Goal: Task Accomplishment & Management: Complete application form

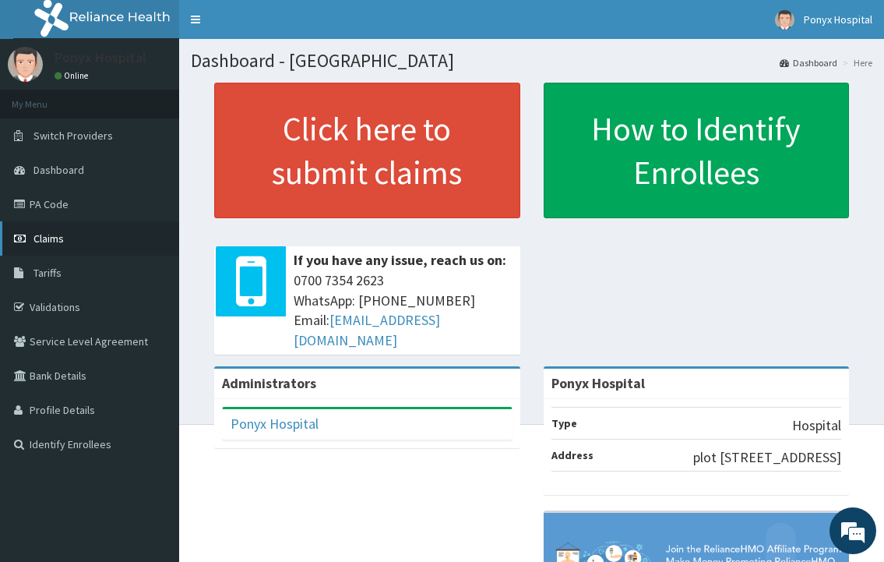
click at [50, 240] on span "Claims" at bounding box center [49, 238] width 30 height 14
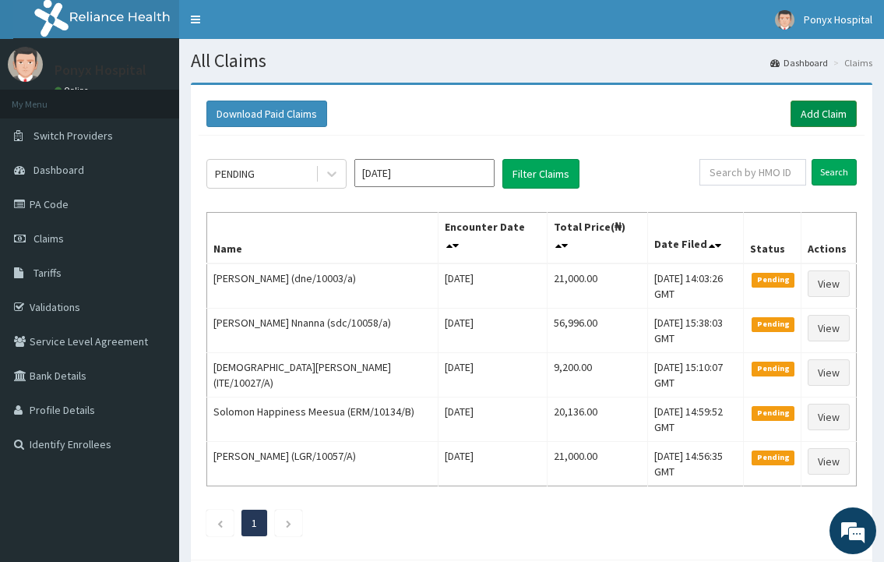
click at [820, 111] on link "Add Claim" at bounding box center [824, 114] width 66 height 26
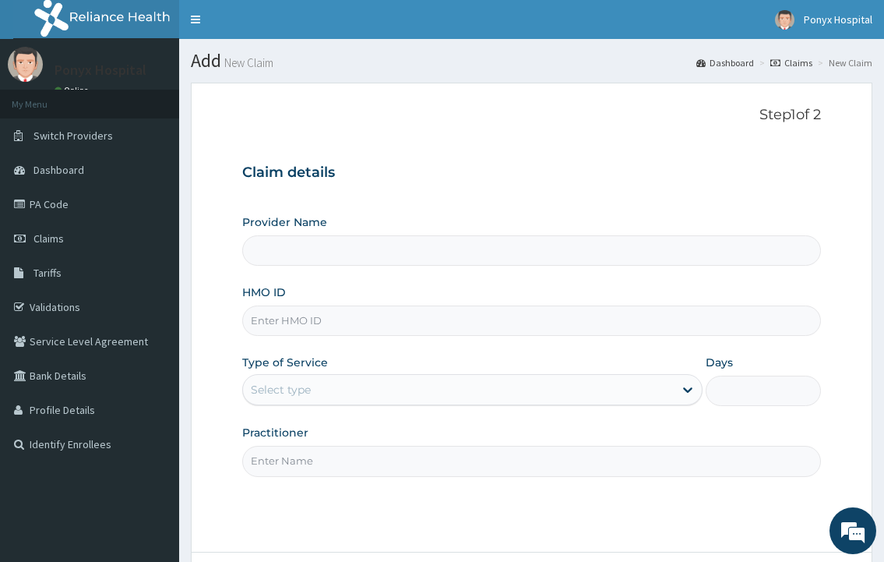
type input "Ponyx Hospital"
click at [270, 323] on input "HMO ID" at bounding box center [531, 320] width 578 height 30
type input "vse/10015/a"
click at [329, 379] on div "Select type" at bounding box center [458, 389] width 430 height 25
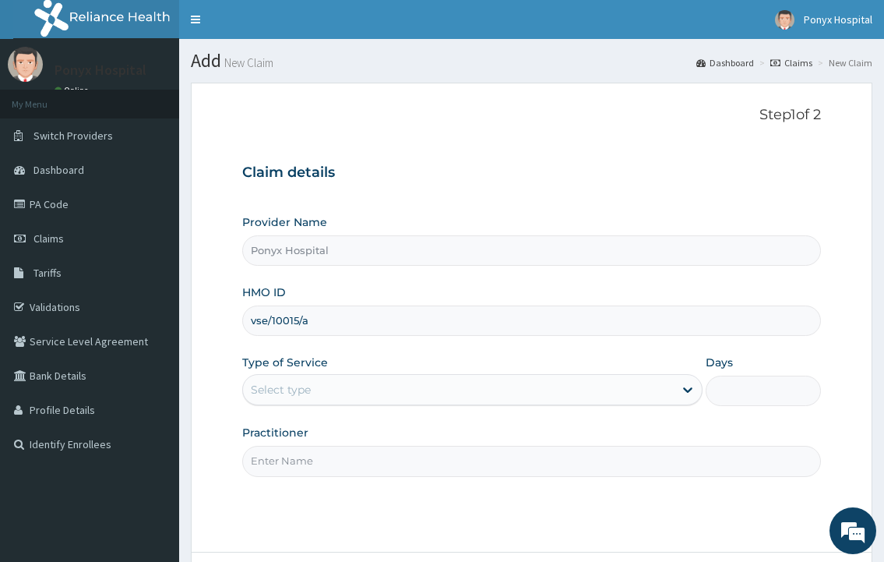
click at [329, 406] on div "Type of Service Select type" at bounding box center [472, 380] width 460 height 51
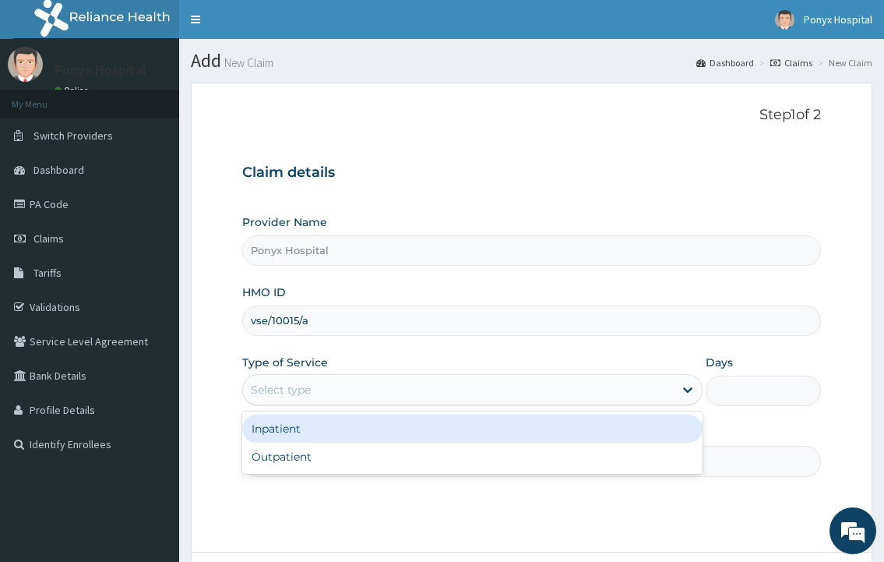
click at [316, 393] on div "Select type" at bounding box center [458, 389] width 430 height 25
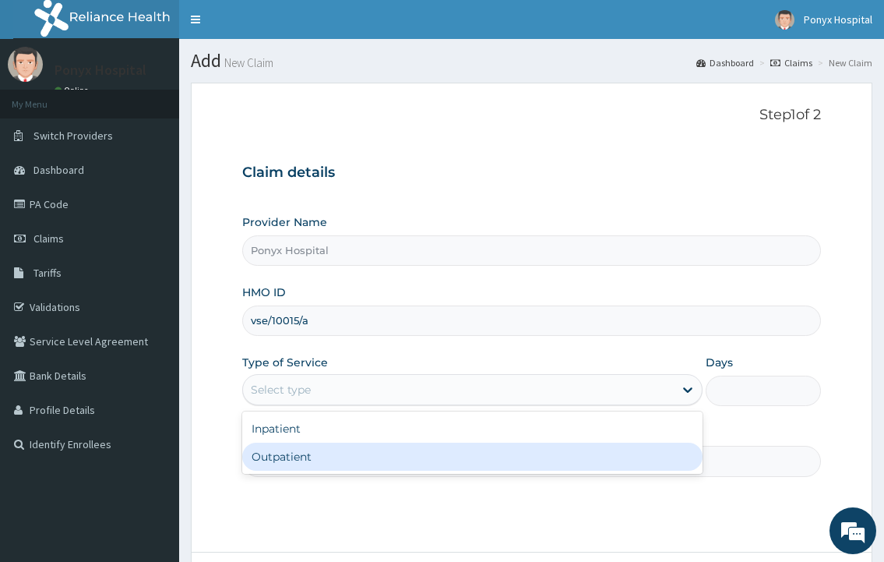
click at [294, 460] on div "Outpatient" at bounding box center [472, 457] width 460 height 28
click at [294, 460] on input "Practitioner" at bounding box center [531, 461] width 578 height 30
type input "1"
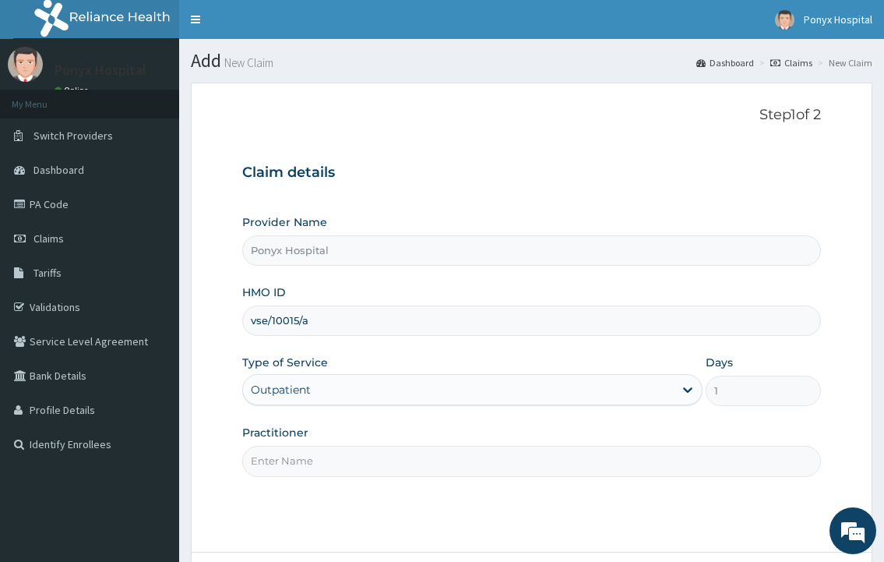
click at [294, 460] on input "Practitioner" at bounding box center [531, 461] width 578 height 30
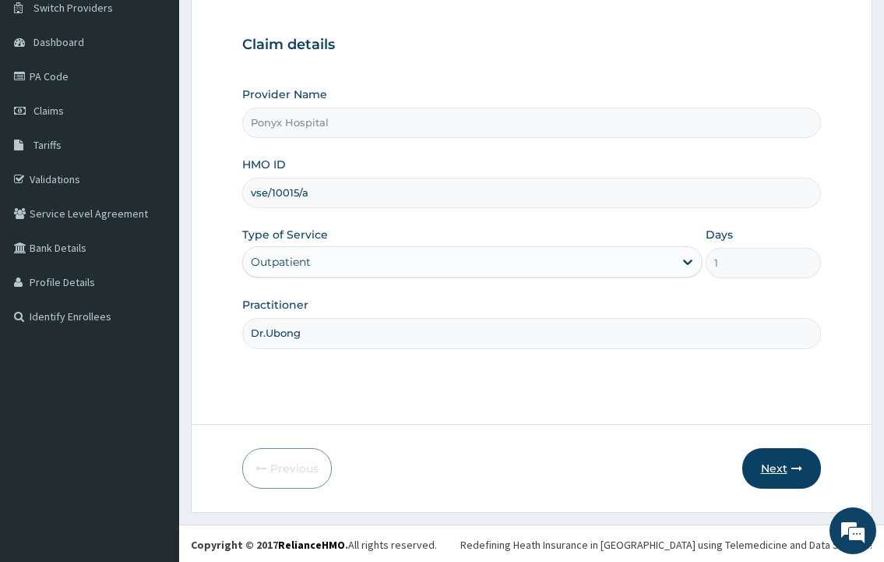
scroll to position [130, 0]
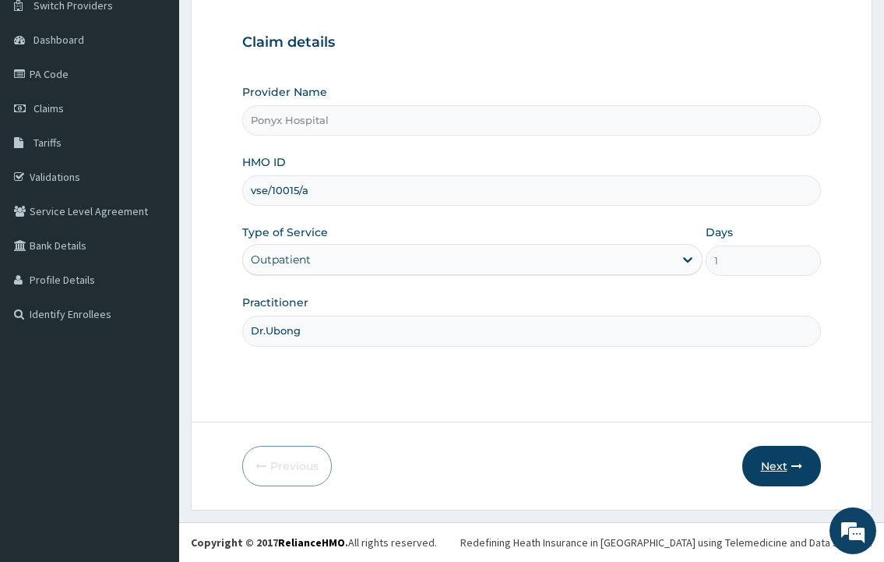
type input "Dr.Ubong"
click at [795, 446] on button "Next" at bounding box center [782, 466] width 79 height 41
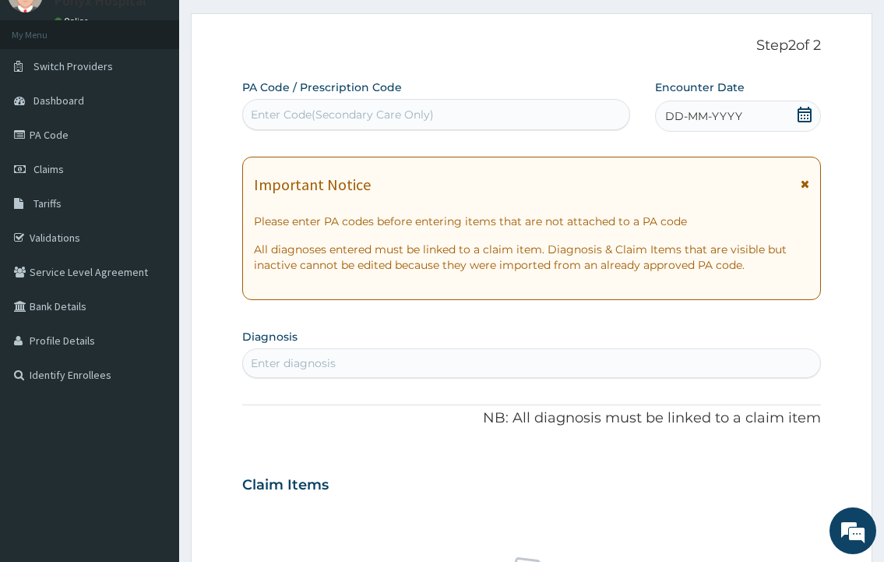
scroll to position [0, 0]
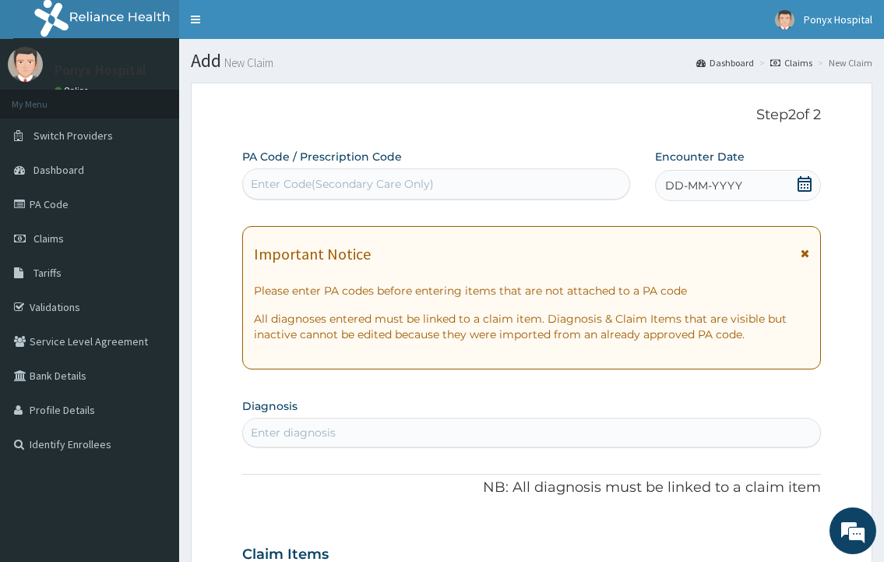
click at [266, 174] on div "Enter Code(Secondary Care Only)" at bounding box center [436, 183] width 386 height 25
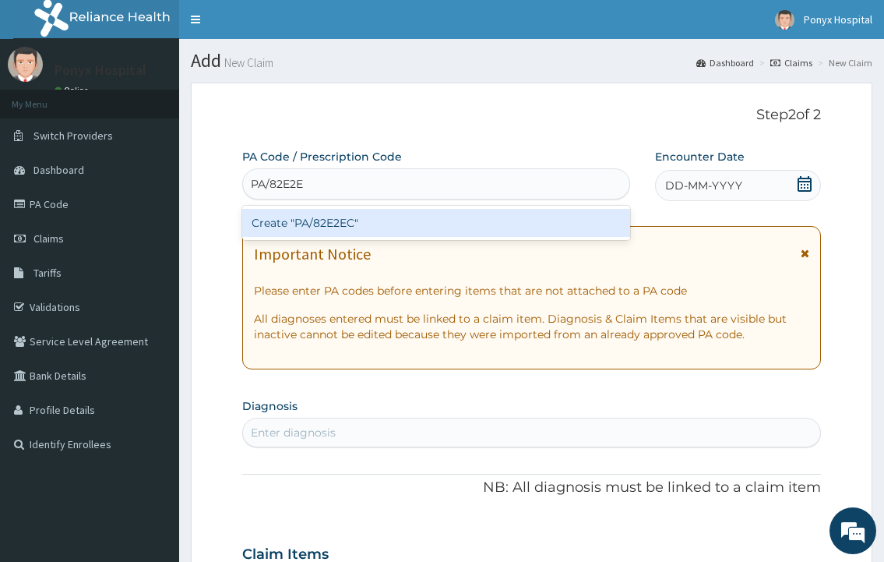
type input "PA/82E2EC"
click at [363, 196] on div "PA/82E2EC" at bounding box center [436, 183] width 386 height 25
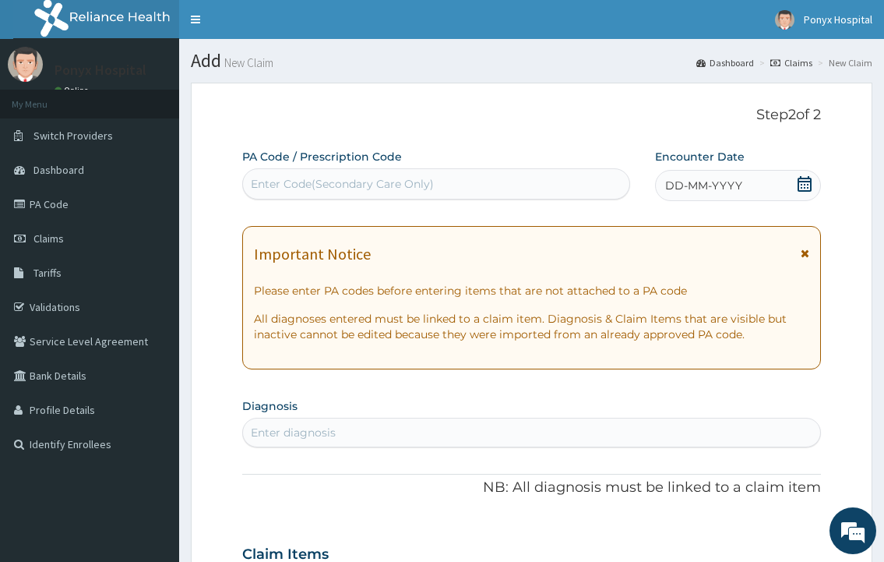
click at [353, 196] on div "Enter Code(Secondary Care Only)" at bounding box center [436, 183] width 386 height 25
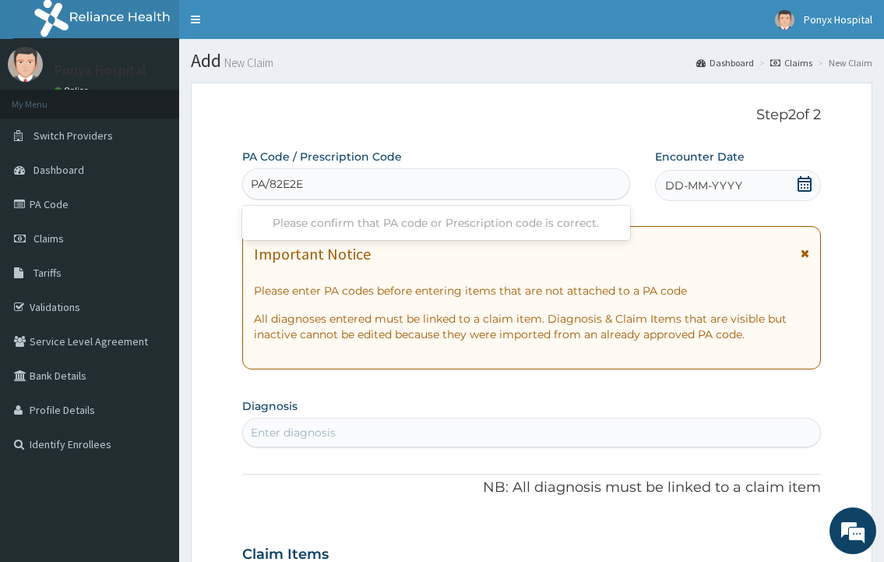
type input "PA/82E2EC"
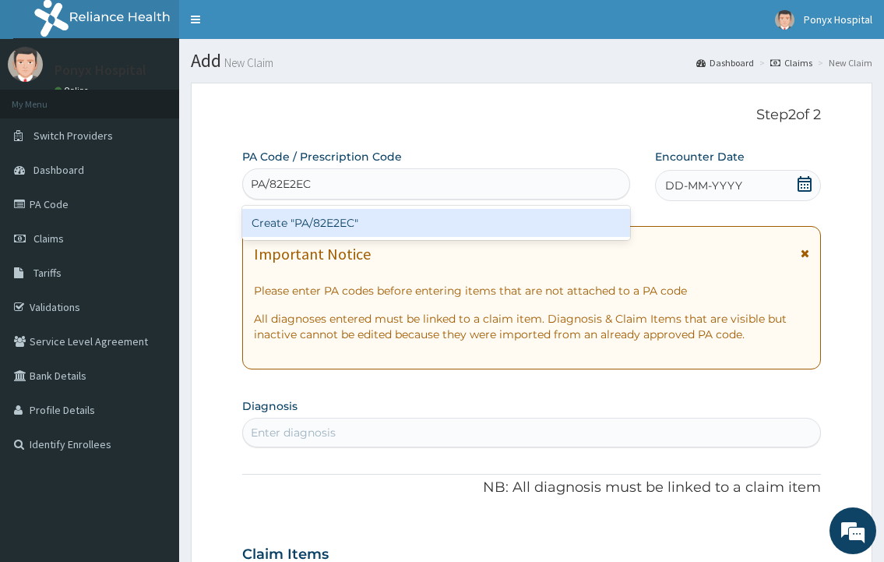
click at [333, 220] on div "Create "PA/82E2EC"" at bounding box center [435, 223] width 387 height 28
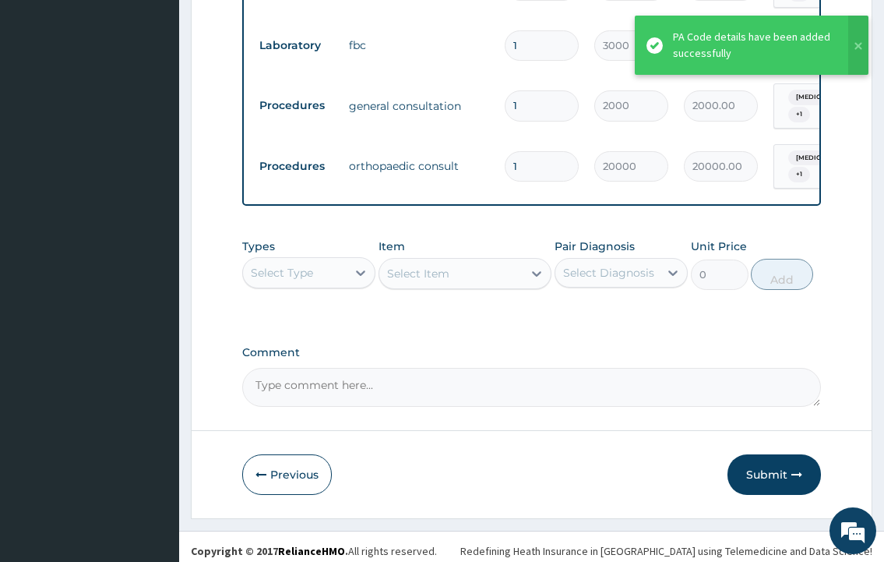
scroll to position [850, 0]
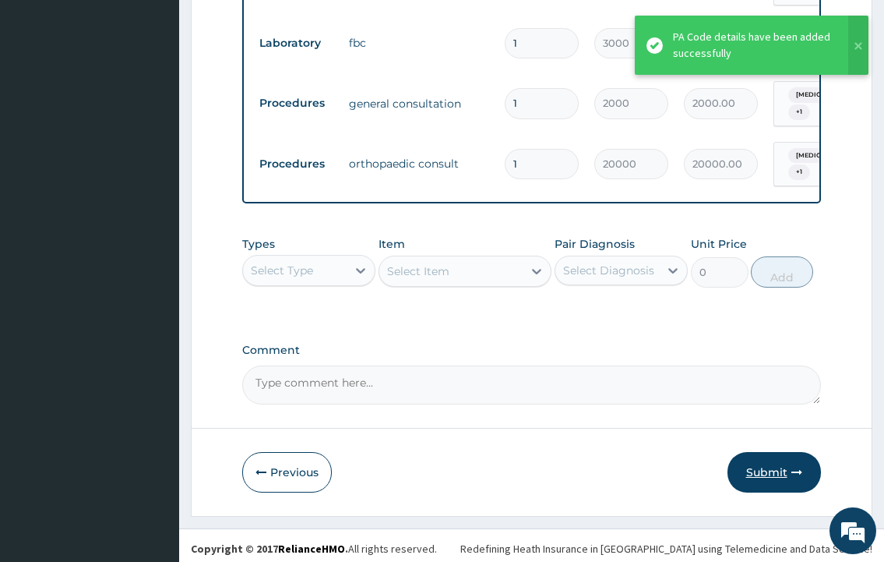
click at [757, 461] on button "Submit" at bounding box center [775, 472] width 94 height 41
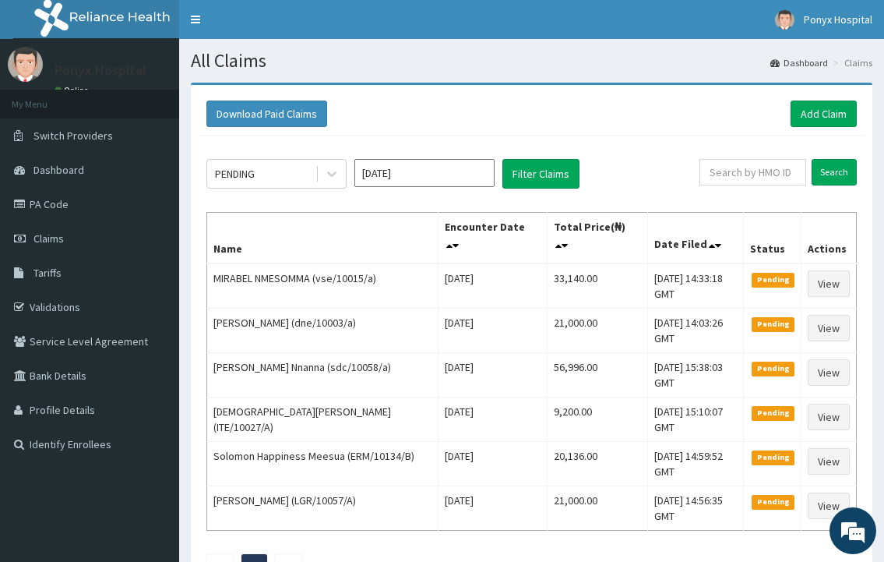
click at [795, 97] on div "Download Paid Claims Add Claim" at bounding box center [532, 114] width 666 height 43
click at [835, 111] on link "Add Claim" at bounding box center [824, 114] width 66 height 26
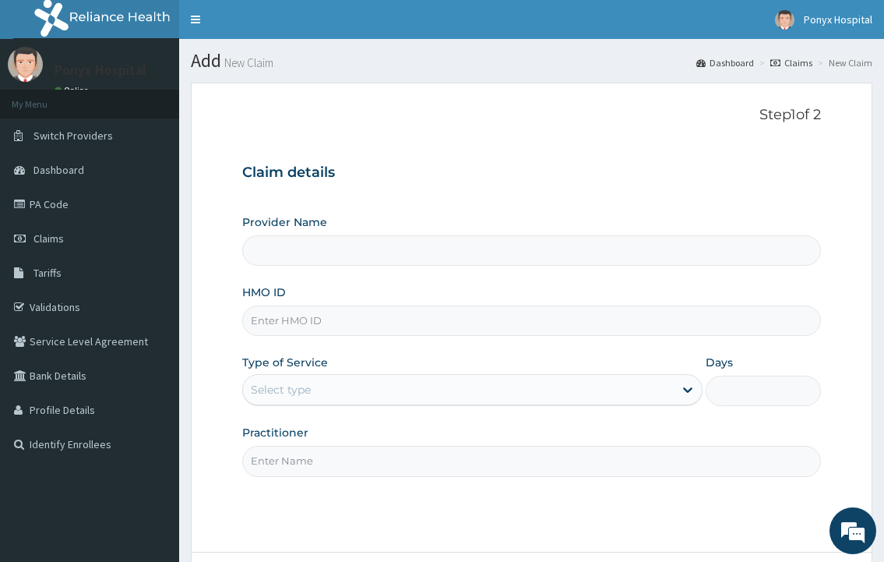
type input "Ponyx Hospital"
click at [319, 312] on input "HMO ID" at bounding box center [531, 320] width 578 height 30
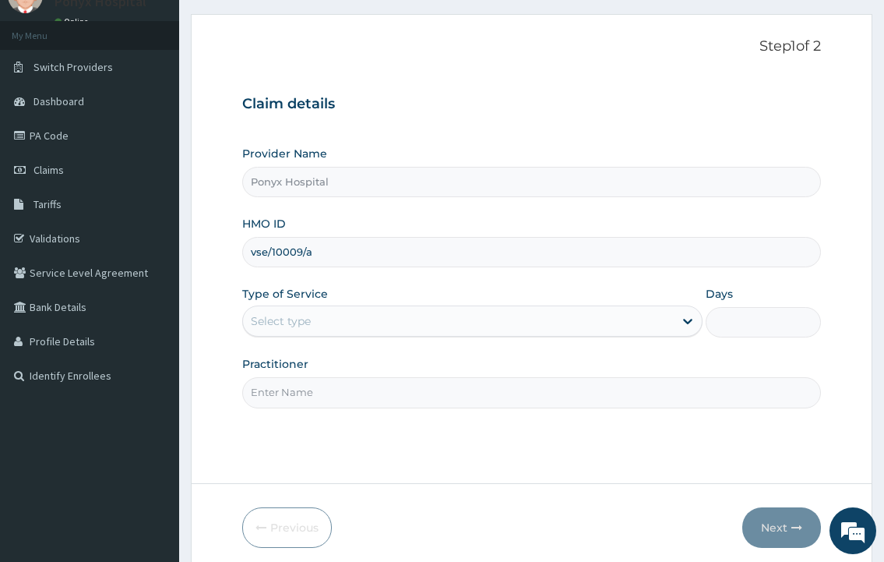
scroll to position [130, 0]
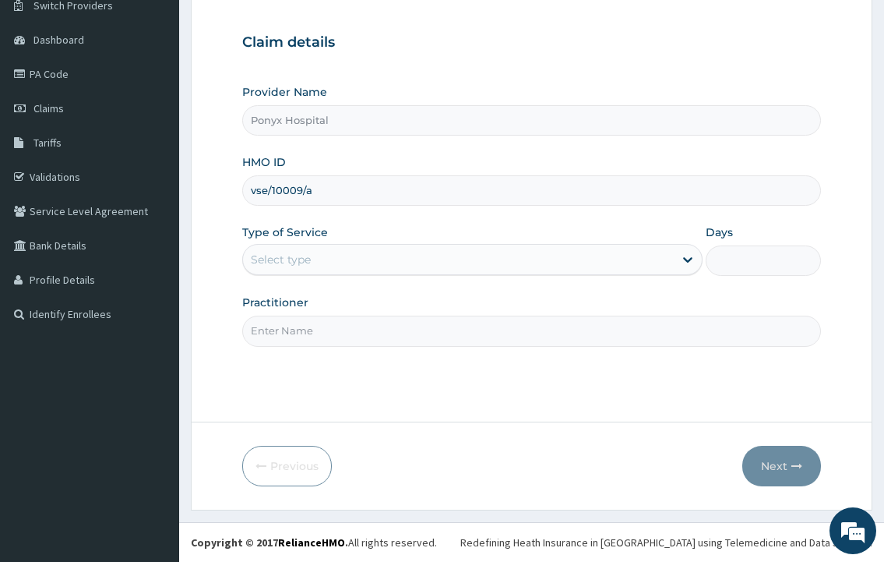
type input "vse/10009/a"
click at [302, 273] on div "Select type" at bounding box center [472, 259] width 460 height 31
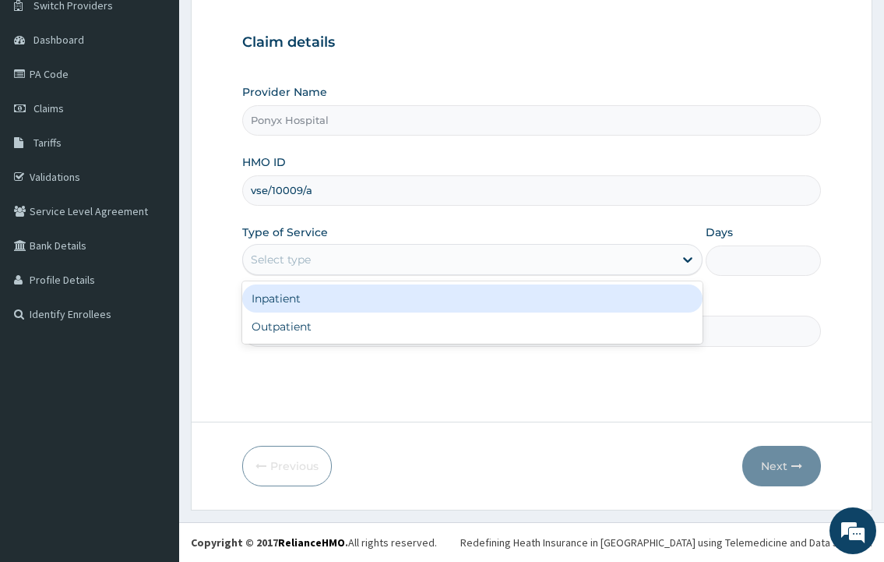
click at [297, 256] on div "Select type" at bounding box center [281, 260] width 60 height 16
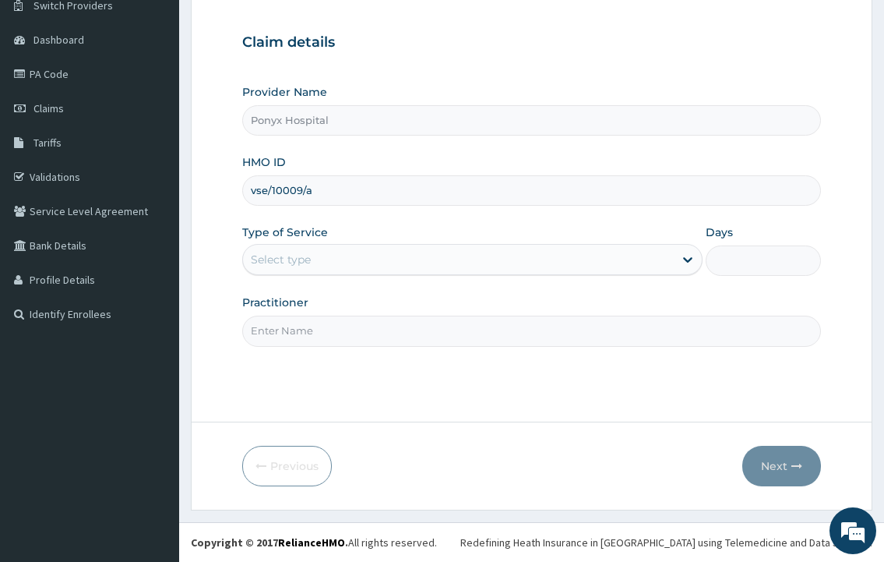
click at [297, 256] on div "Select type" at bounding box center [281, 260] width 60 height 16
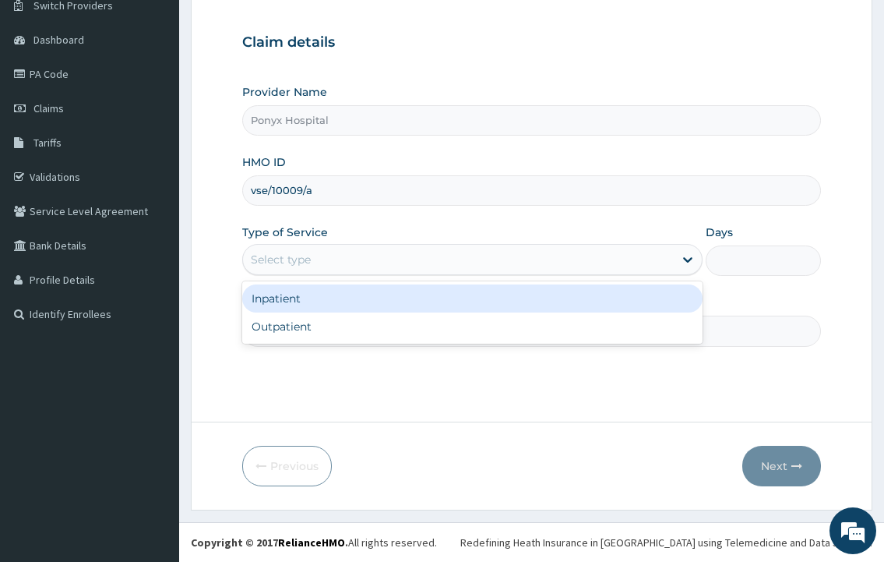
click at [297, 256] on div "Select type" at bounding box center [281, 260] width 60 height 16
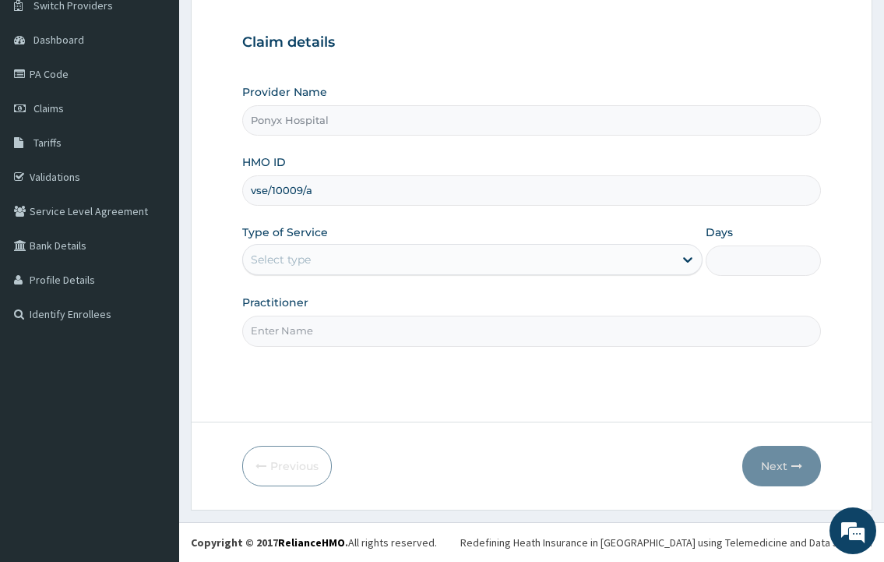
click at [293, 264] on div "Select type" at bounding box center [281, 260] width 60 height 16
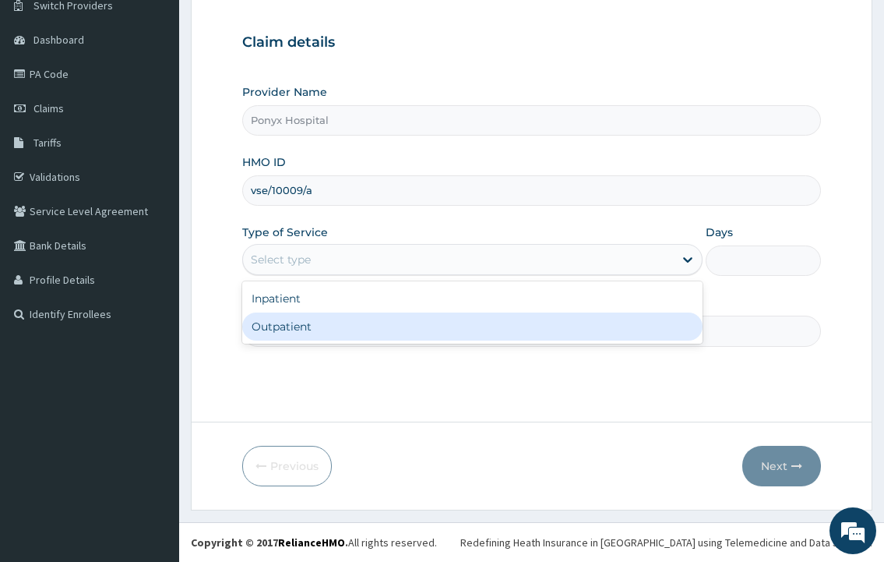
click at [309, 333] on div "Outpatient" at bounding box center [472, 326] width 460 height 28
type input "1"
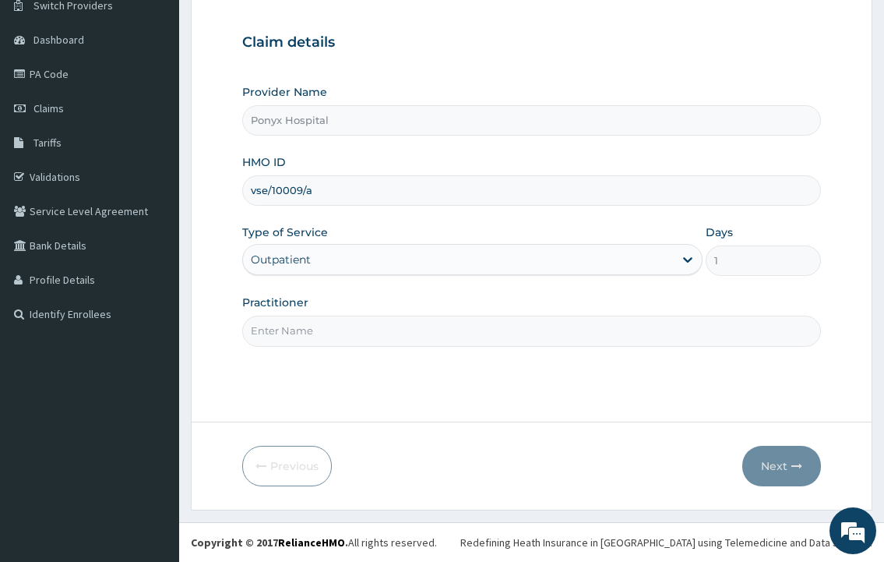
click at [309, 333] on input "Practitioner" at bounding box center [531, 331] width 578 height 30
type input "Dr. Ubong"
click at [784, 458] on button "Next" at bounding box center [782, 466] width 79 height 41
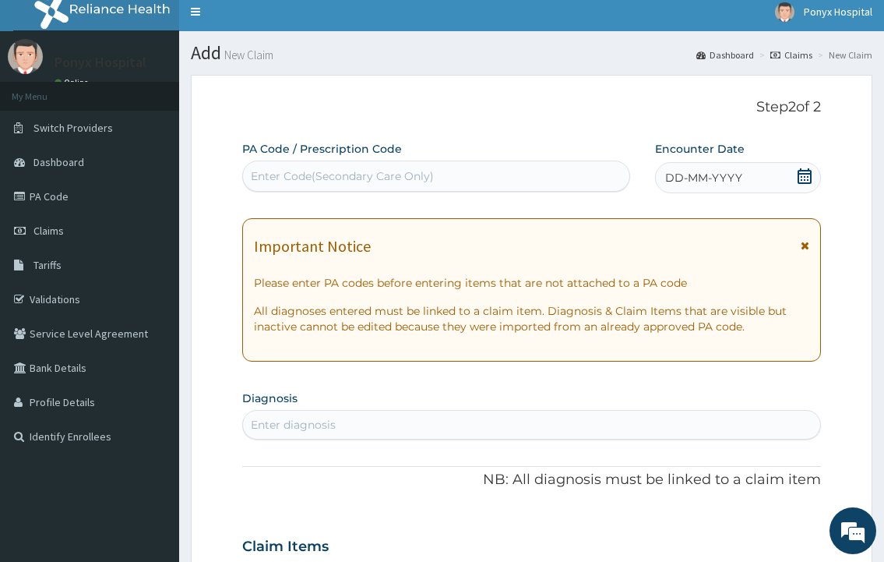
scroll to position [0, 0]
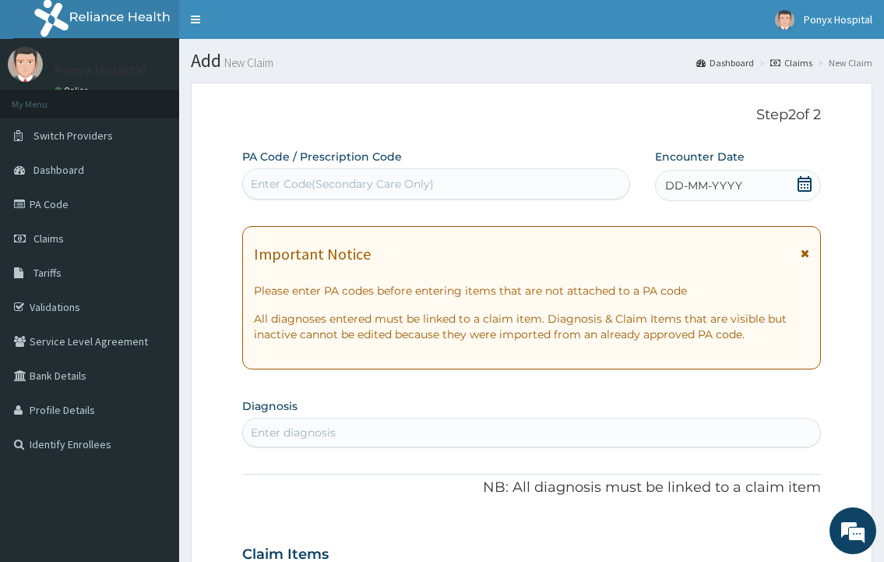
click at [289, 192] on div "Enter Code(Secondary Care Only)" at bounding box center [342, 184] width 183 height 16
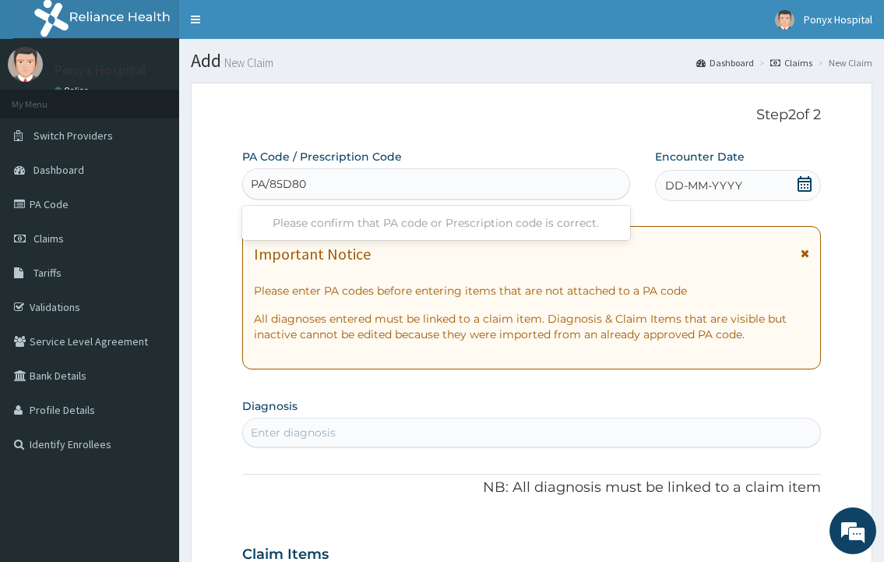
type input "PA/85D80D"
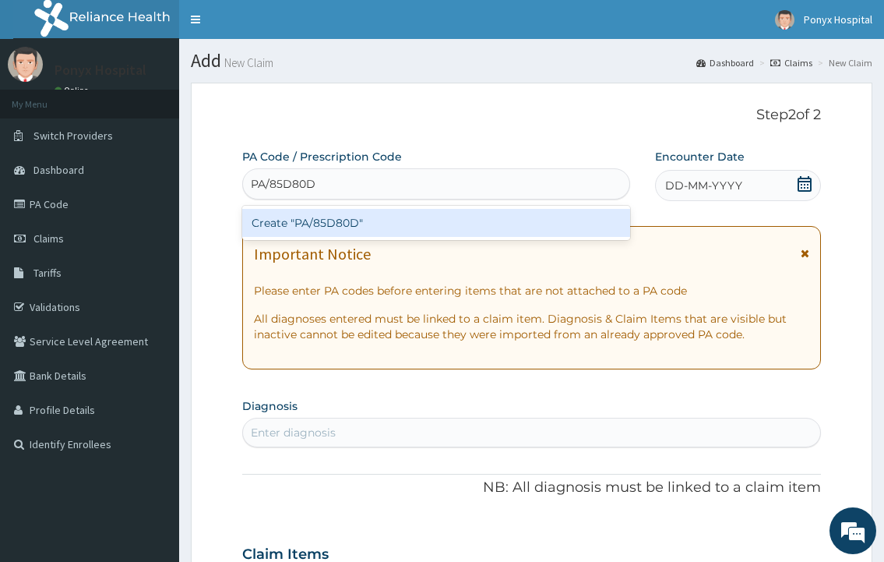
click at [315, 228] on div "Create "PA/85D80D"" at bounding box center [435, 223] width 387 height 28
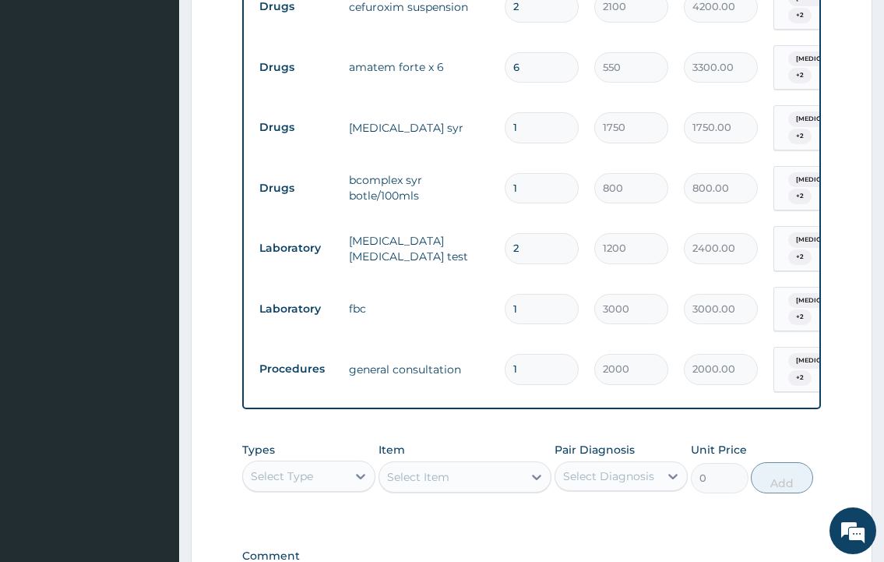
scroll to position [1132, 0]
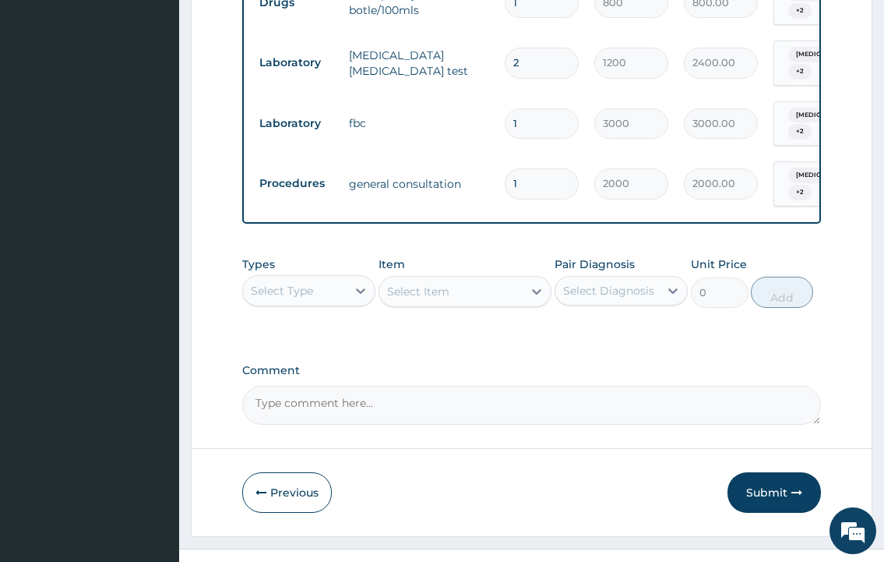
click at [774, 472] on button "Submit" at bounding box center [775, 492] width 94 height 41
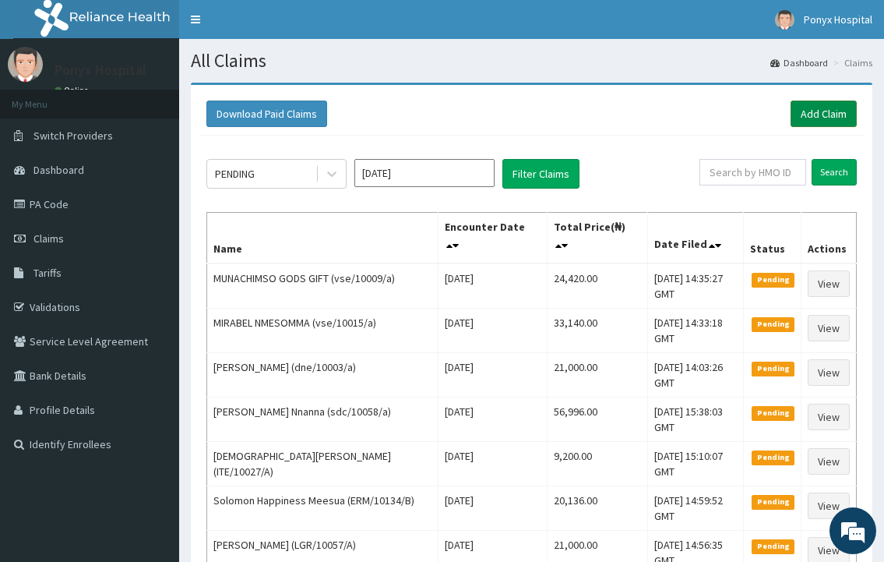
click at [819, 110] on link "Add Claim" at bounding box center [824, 114] width 66 height 26
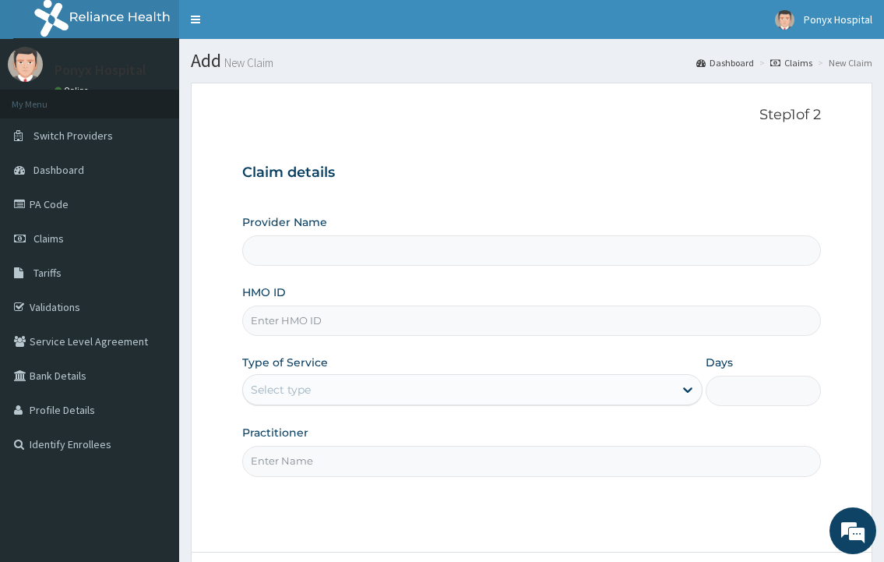
type input "Ponyx Hospital"
click at [312, 327] on input "HMO ID" at bounding box center [531, 320] width 578 height 30
type input "rsm/10054/b"
click at [330, 380] on div "Select type" at bounding box center [458, 389] width 430 height 25
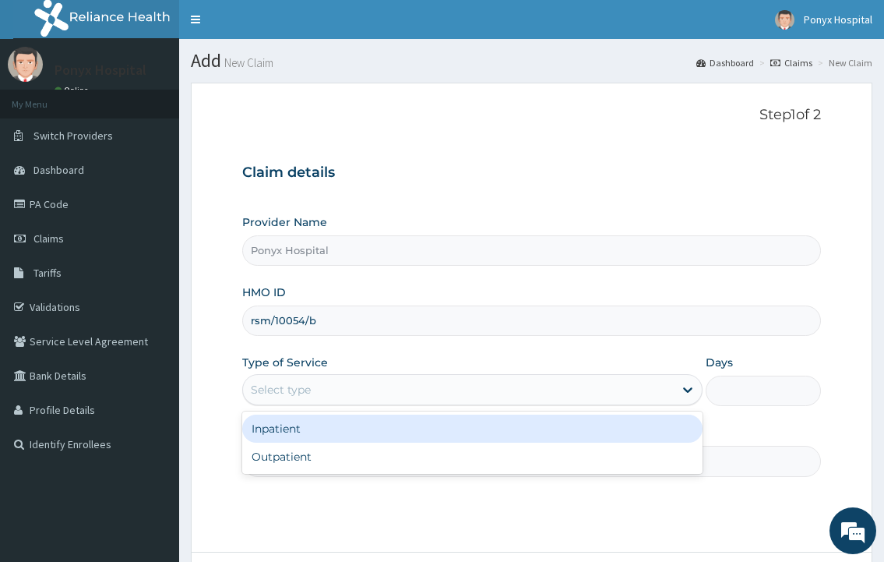
click at [331, 386] on div "Select type" at bounding box center [458, 389] width 430 height 25
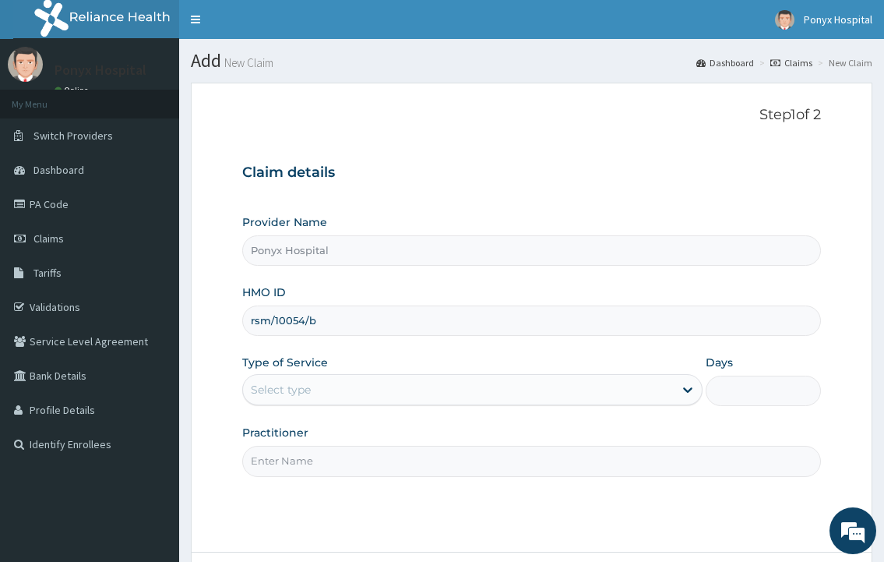
click at [331, 386] on div "Select type" at bounding box center [458, 389] width 430 height 25
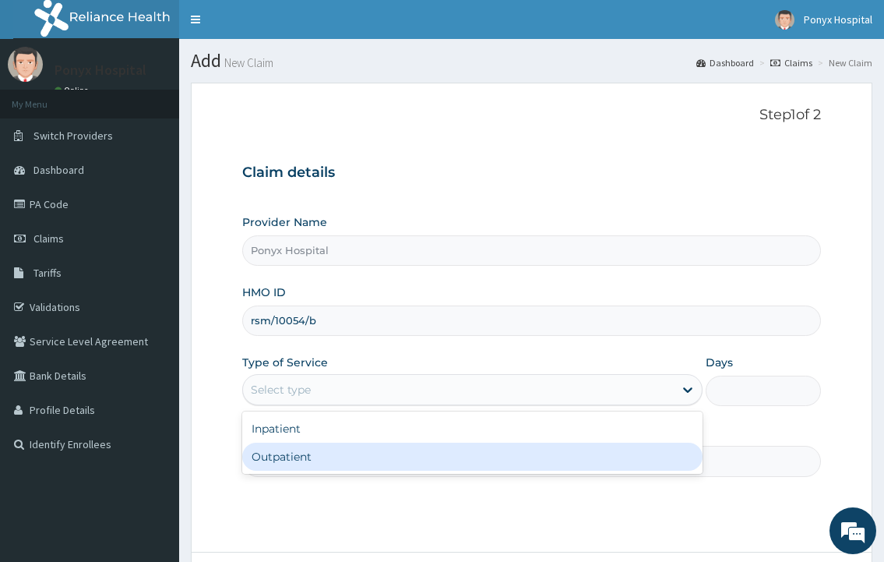
click at [312, 454] on div "Outpatient" at bounding box center [472, 457] width 460 height 28
click at [312, 454] on input "Practitioner" at bounding box center [531, 461] width 578 height 30
type input "1"
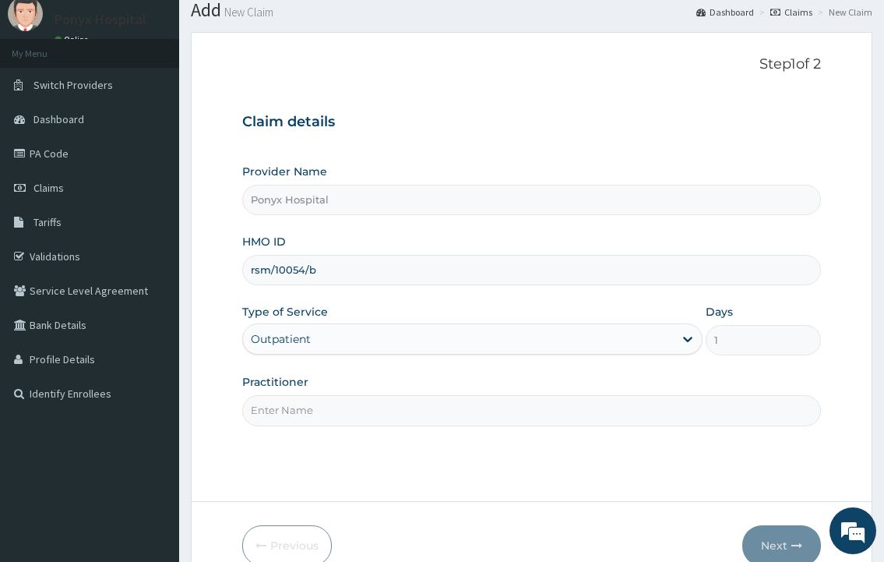
scroll to position [78, 0]
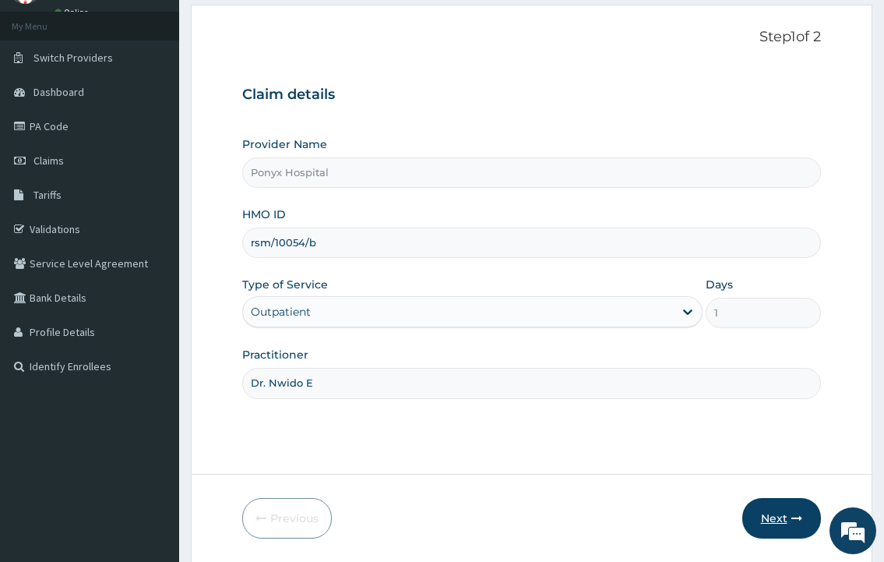
type input "Dr. Nwido E"
click at [774, 518] on button "Next" at bounding box center [782, 518] width 79 height 41
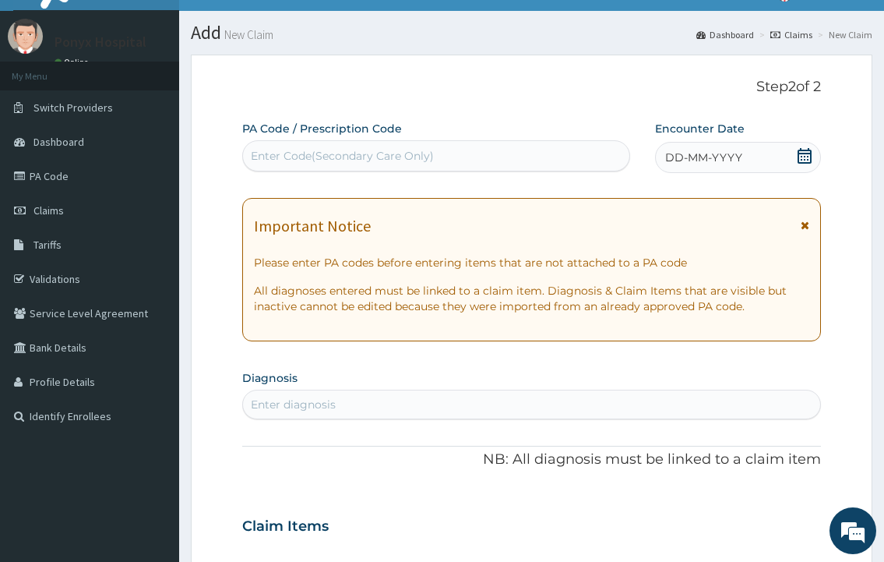
scroll to position [0, 0]
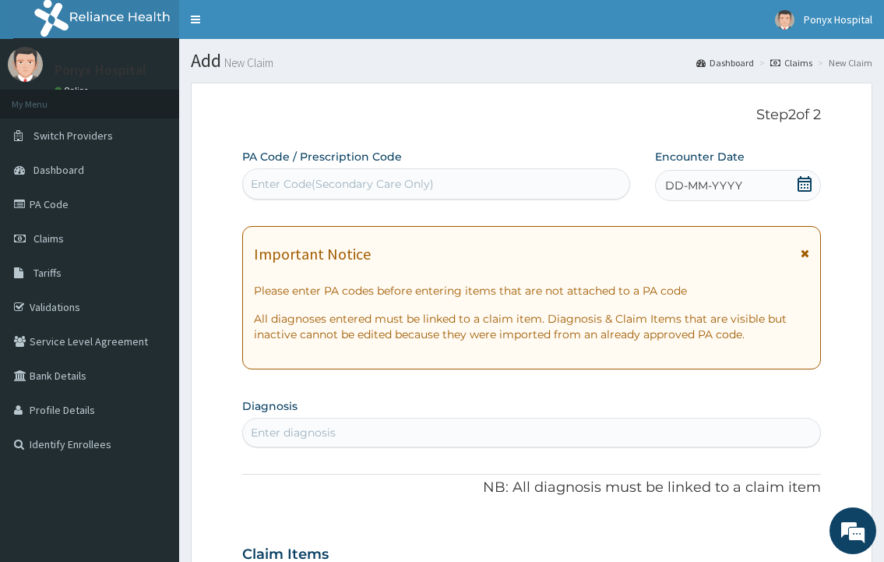
click at [315, 172] on div "Enter Code(Secondary Care Only)" at bounding box center [436, 183] width 386 height 25
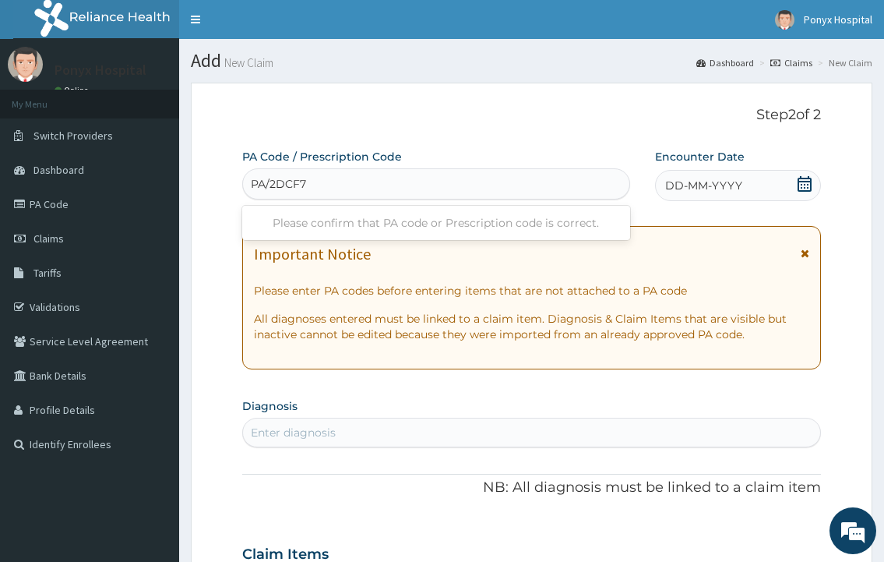
type input "PA/2DCF76"
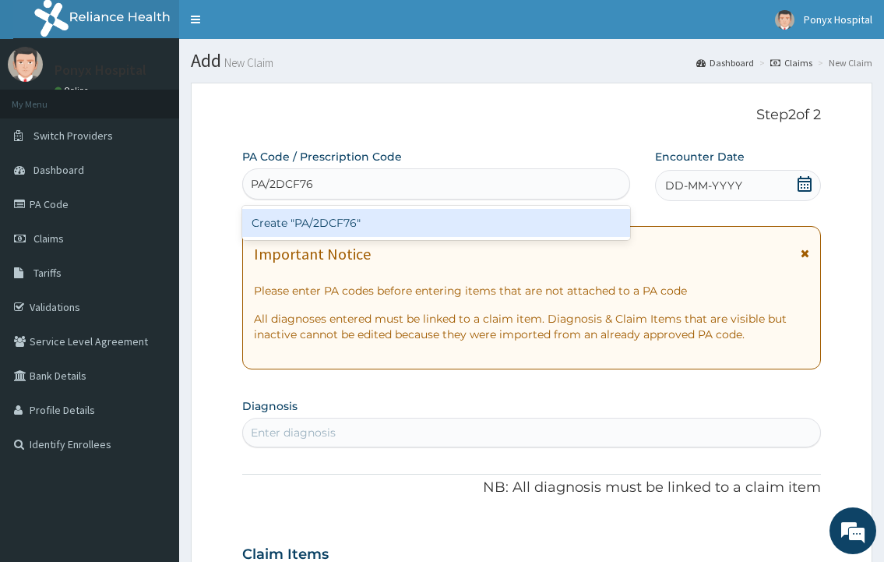
click at [348, 230] on div "Create "PA/2DCF76"" at bounding box center [435, 223] width 387 height 28
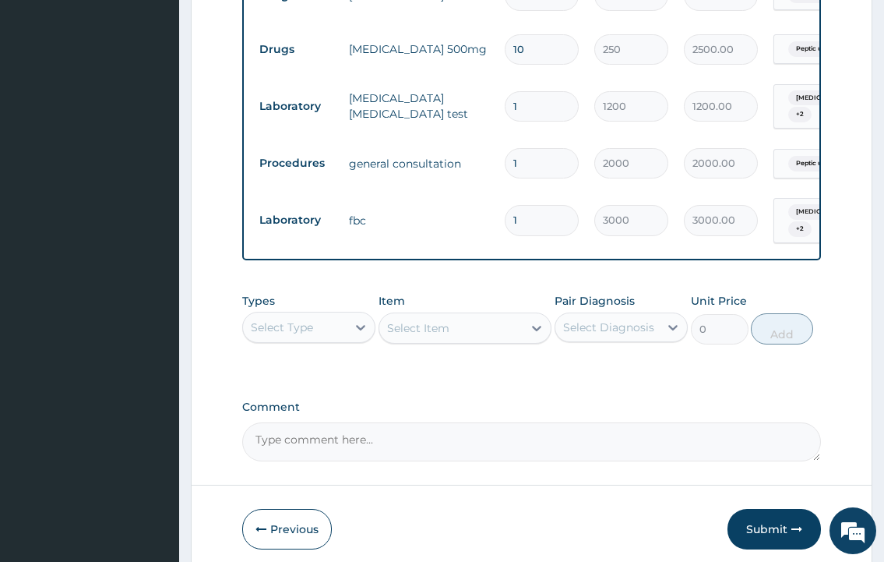
scroll to position [931, 0]
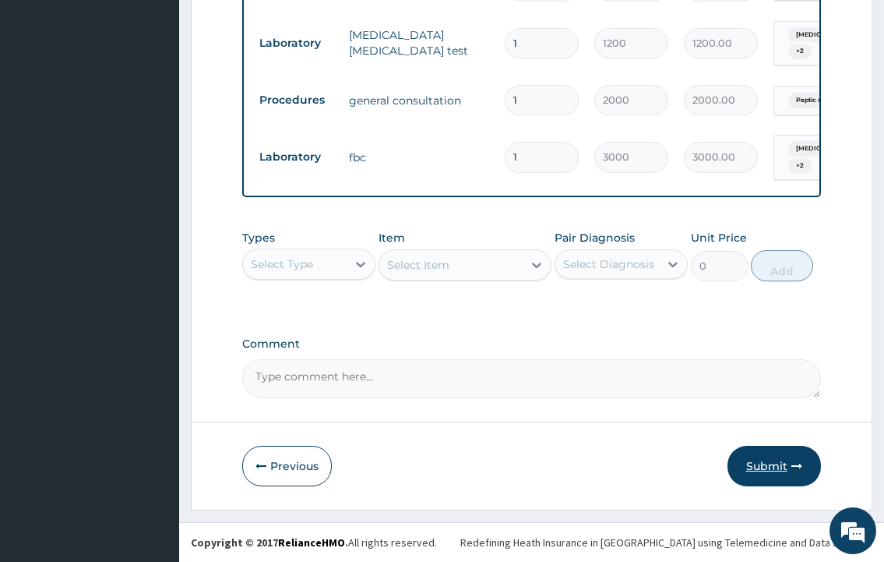
click at [764, 481] on button "Submit" at bounding box center [775, 466] width 94 height 41
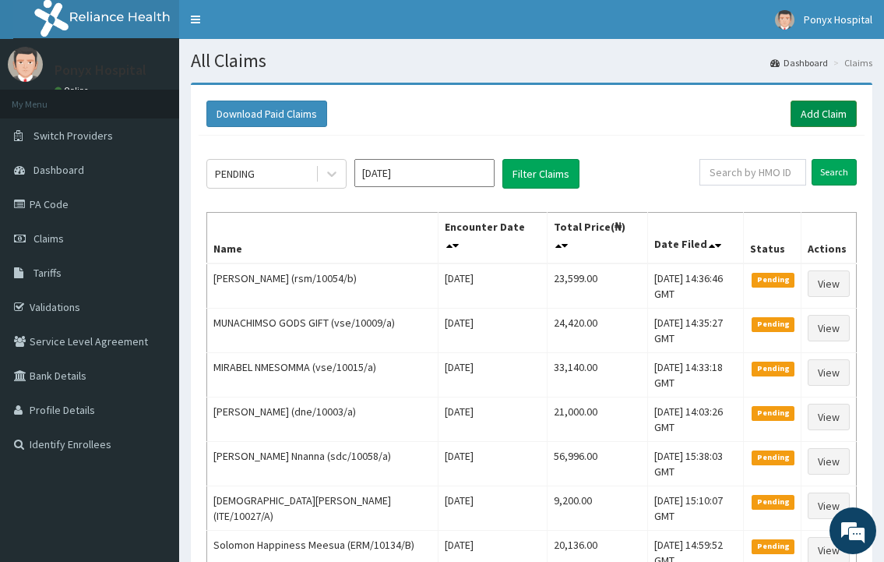
click at [810, 108] on link "Add Claim" at bounding box center [824, 114] width 66 height 26
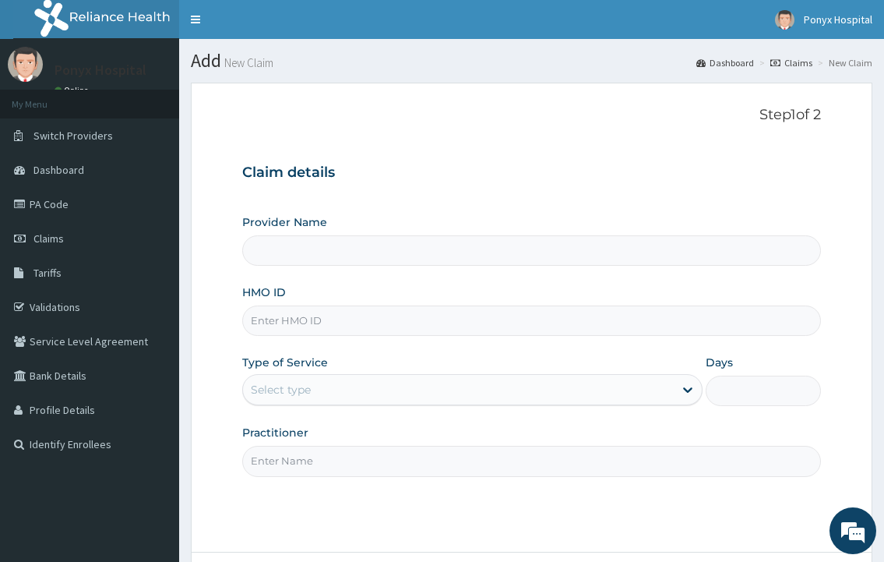
type input "Ponyx Hospital"
click at [333, 316] on input "HMO ID" at bounding box center [531, 320] width 578 height 30
type input "rsm/10054/a"
click at [362, 386] on div "Select type" at bounding box center [458, 389] width 430 height 25
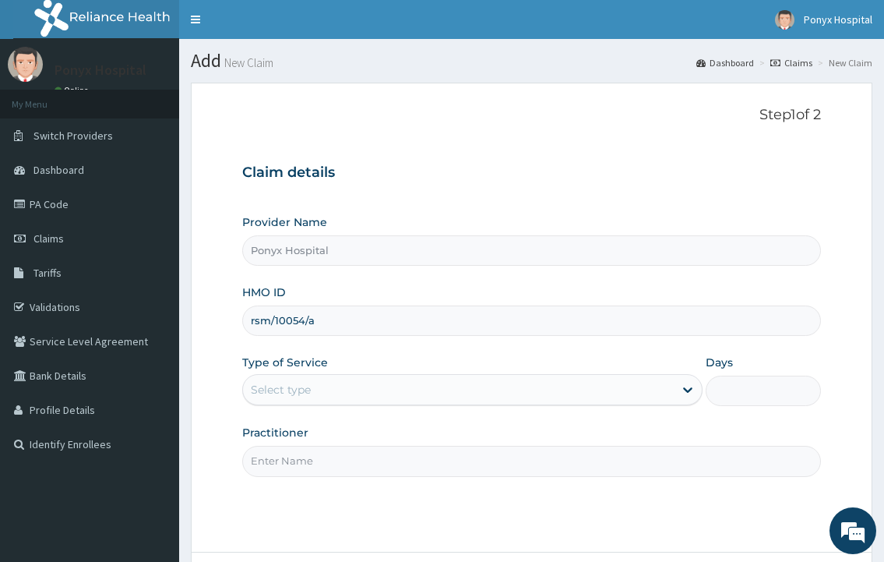
click at [323, 369] on label "Type of Service" at bounding box center [285, 363] width 86 height 16
click at [344, 401] on div "Select type" at bounding box center [458, 389] width 430 height 25
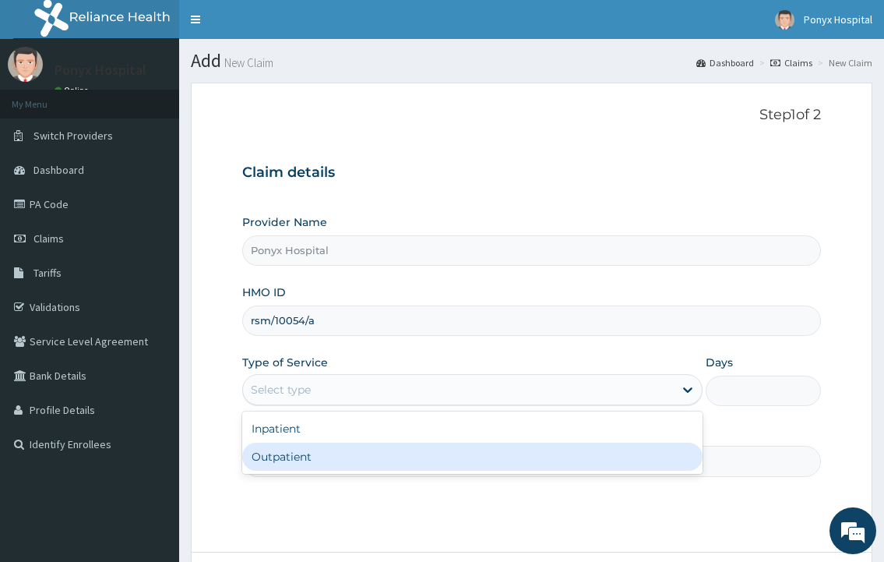
click at [331, 456] on div "Outpatient" at bounding box center [472, 457] width 460 height 28
type input "1"
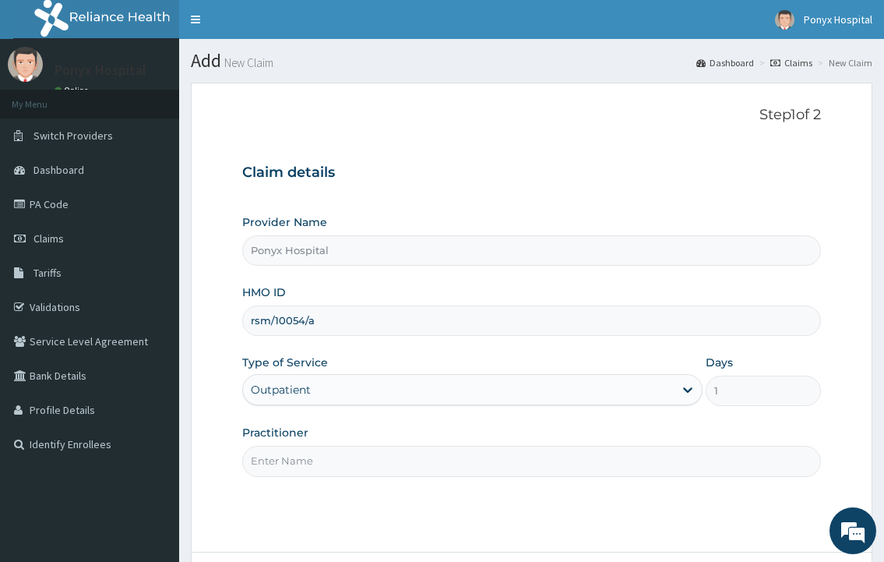
click at [326, 464] on input "Practitioner" at bounding box center [531, 461] width 578 height 30
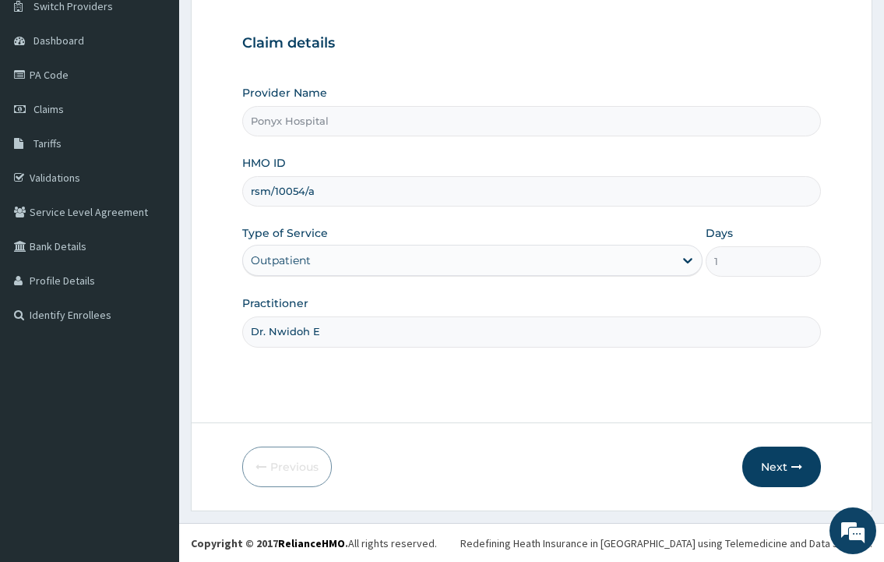
scroll to position [130, 0]
type input "Dr. Nwidoh E"
click at [753, 460] on button "Next" at bounding box center [782, 466] width 79 height 41
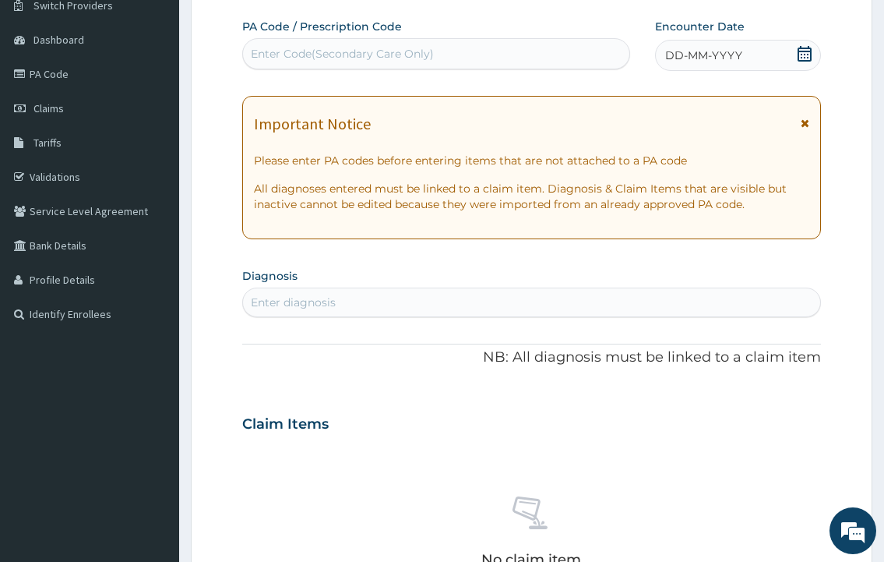
click at [753, 460] on div "No claim item" at bounding box center [531, 534] width 578 height 179
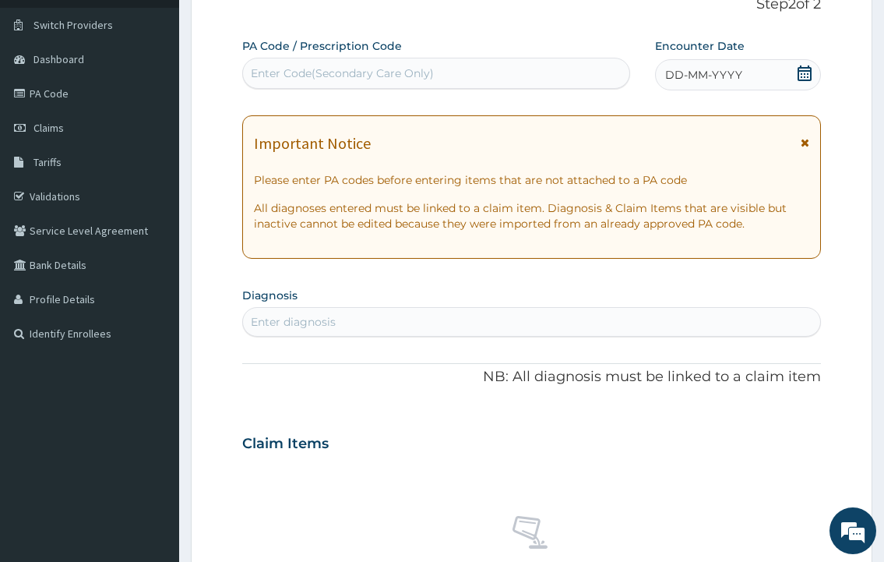
scroll to position [0, 0]
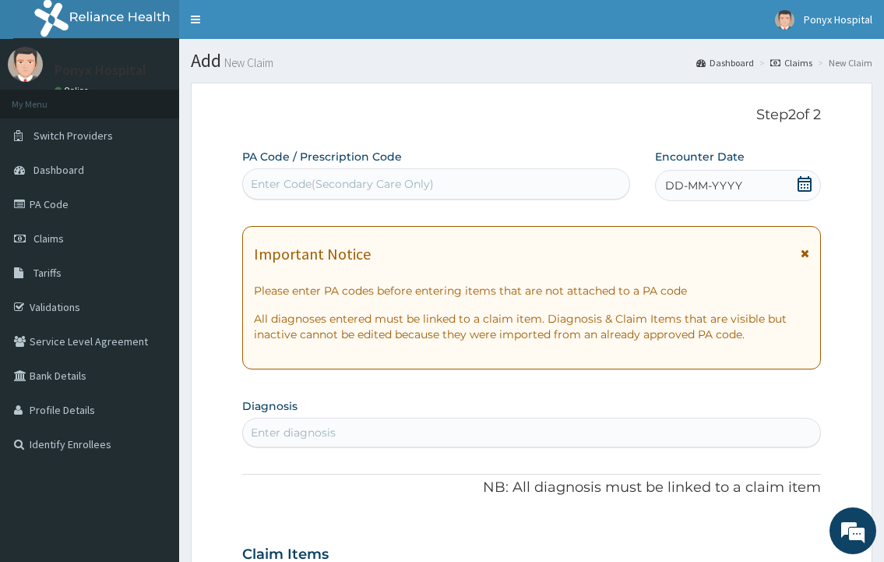
click at [265, 188] on div "Enter Code(Secondary Care Only)" at bounding box center [342, 184] width 183 height 16
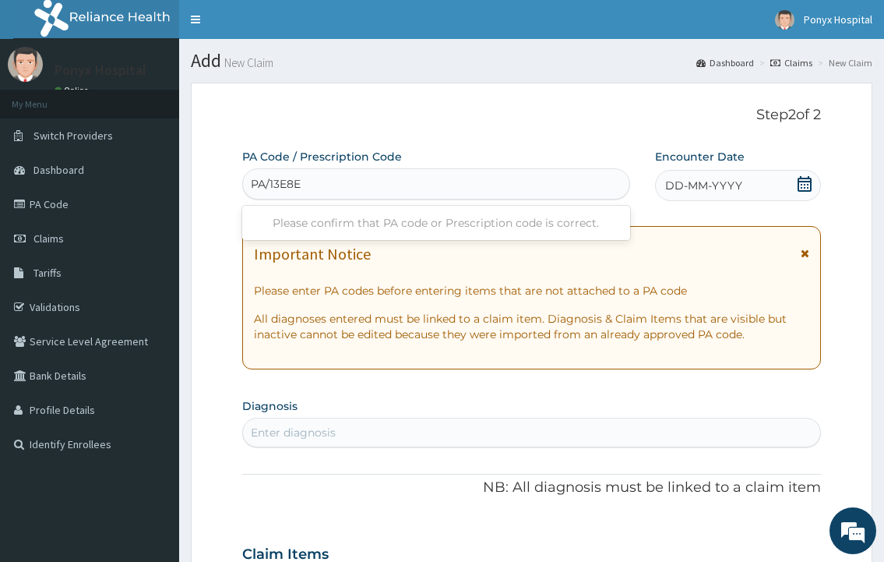
type input "PA/13E8E5"
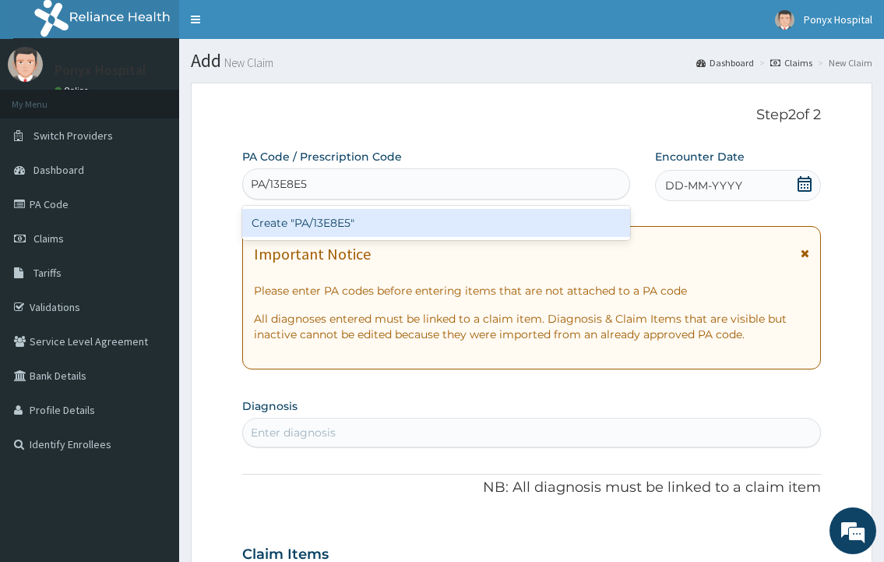
click at [328, 221] on div "Create "PA/13E8E5"" at bounding box center [435, 223] width 387 height 28
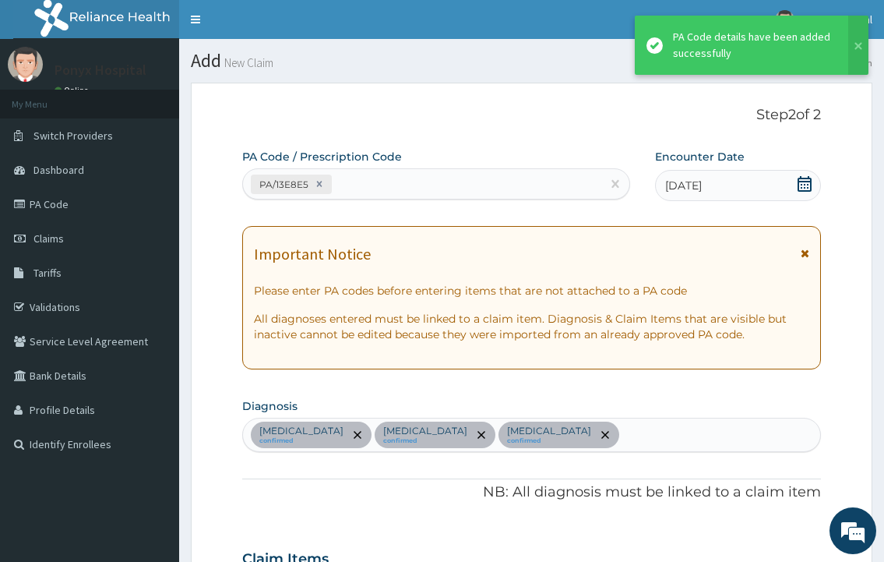
scroll to position [589, 0]
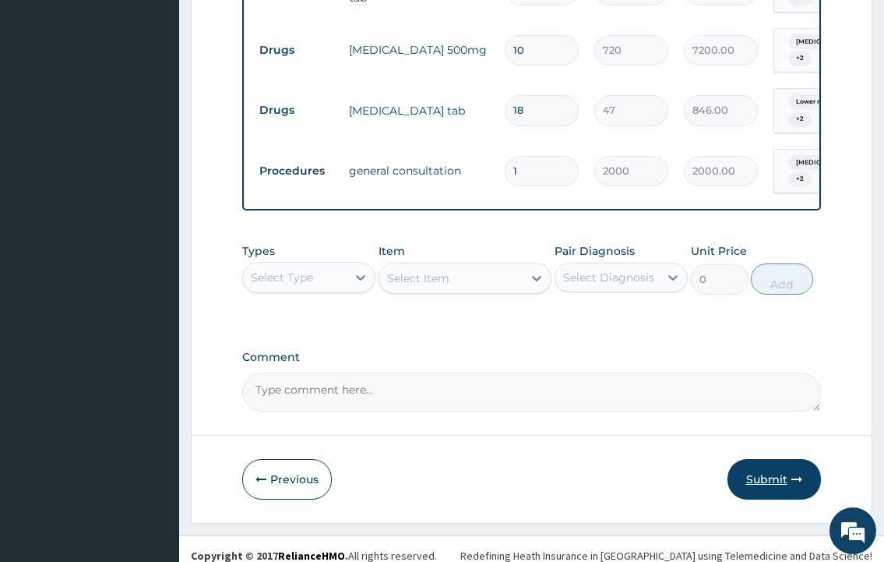
click at [746, 468] on button "Submit" at bounding box center [775, 479] width 94 height 41
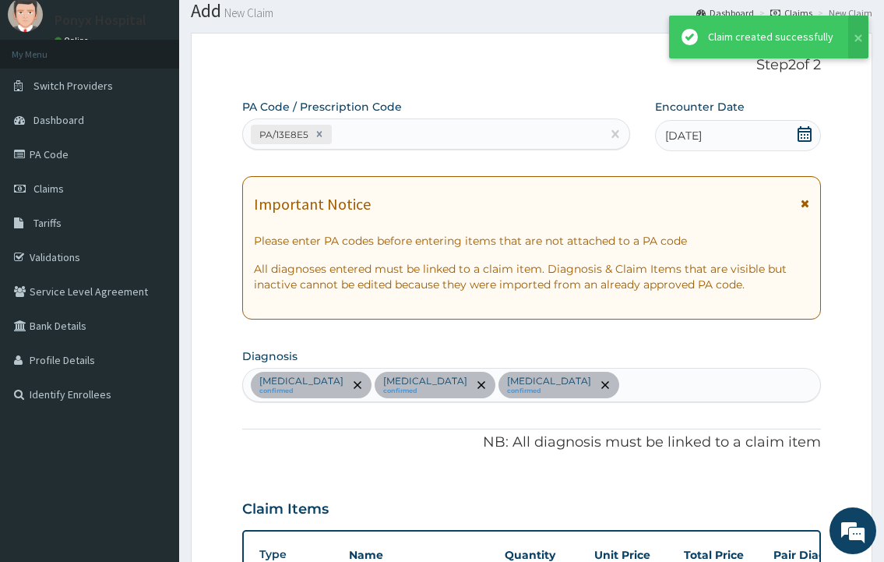
scroll to position [722, 0]
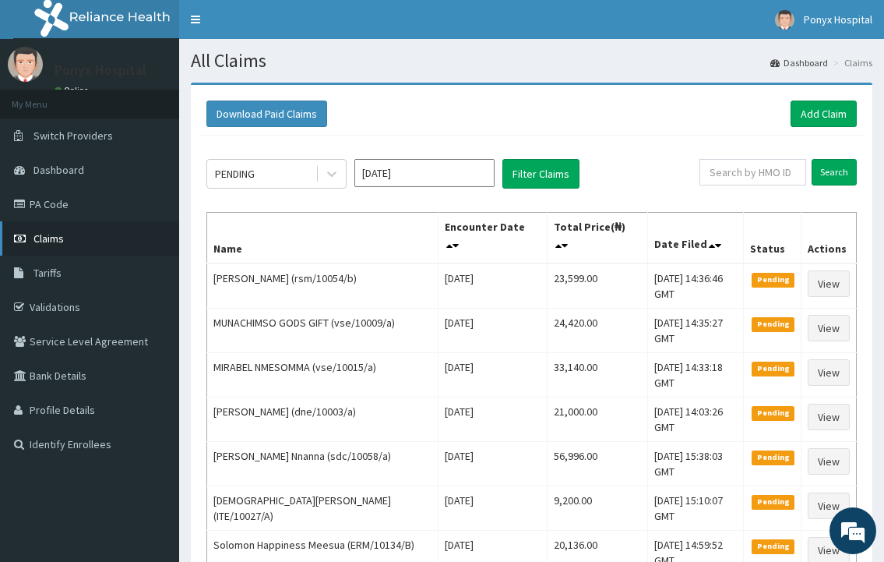
click at [60, 241] on span "Claims" at bounding box center [49, 238] width 30 height 14
click at [62, 197] on link "PA Code" at bounding box center [89, 204] width 179 height 34
click at [48, 204] on link "PA Code" at bounding box center [89, 204] width 179 height 34
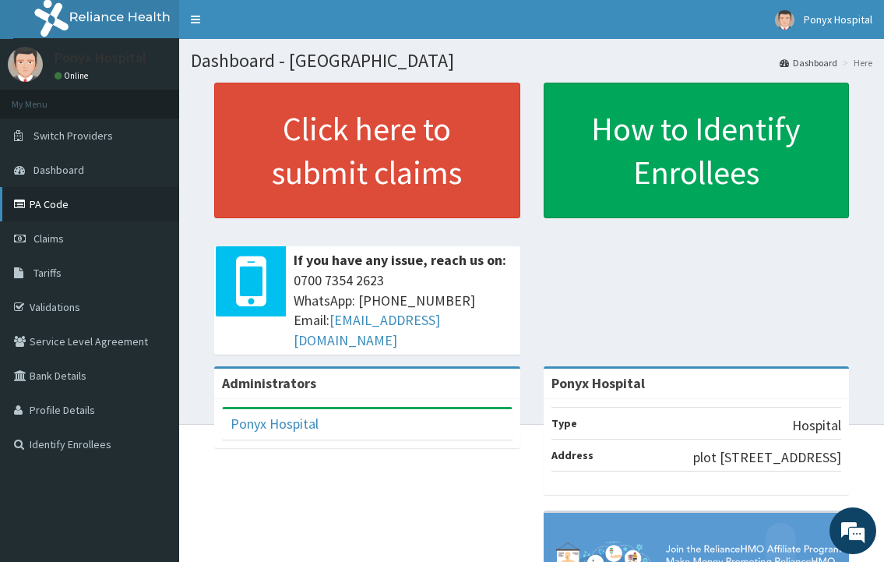
click at [34, 199] on link "PA Code" at bounding box center [89, 204] width 179 height 34
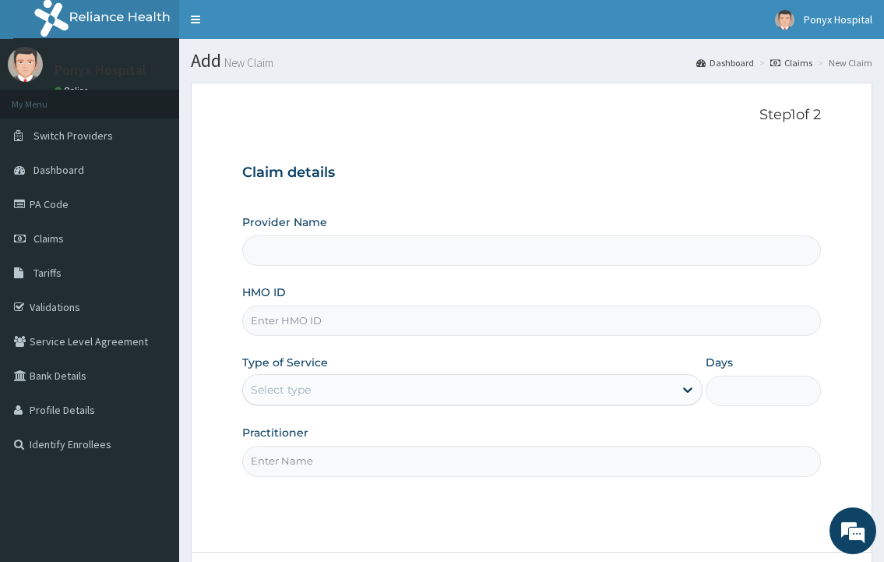
type input "Ponyx Hospital"
click at [328, 326] on input "HMO ID" at bounding box center [531, 320] width 578 height 30
type input "ITE/10027/A"
click at [333, 396] on div "Select type" at bounding box center [458, 389] width 430 height 25
click at [333, 395] on div "Select type" at bounding box center [458, 389] width 430 height 25
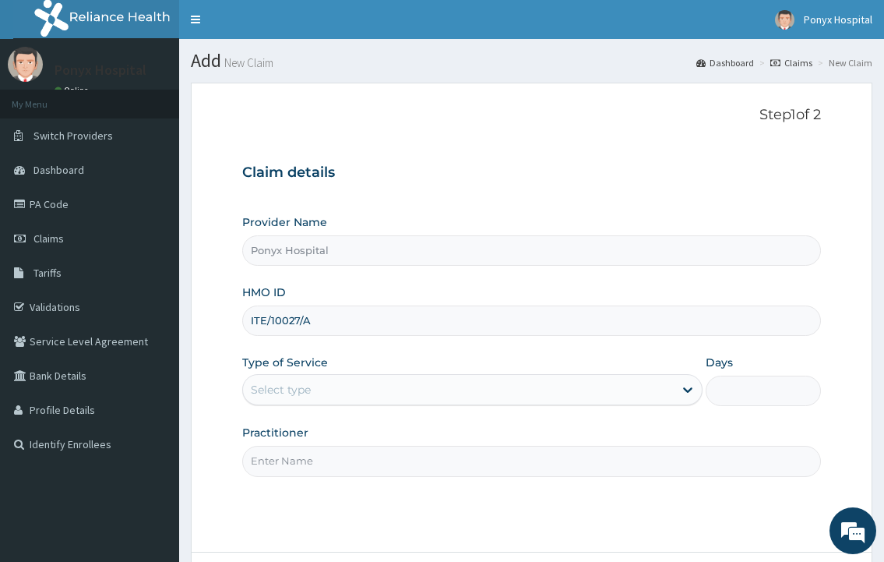
click at [333, 395] on div "Select type" at bounding box center [458, 389] width 430 height 25
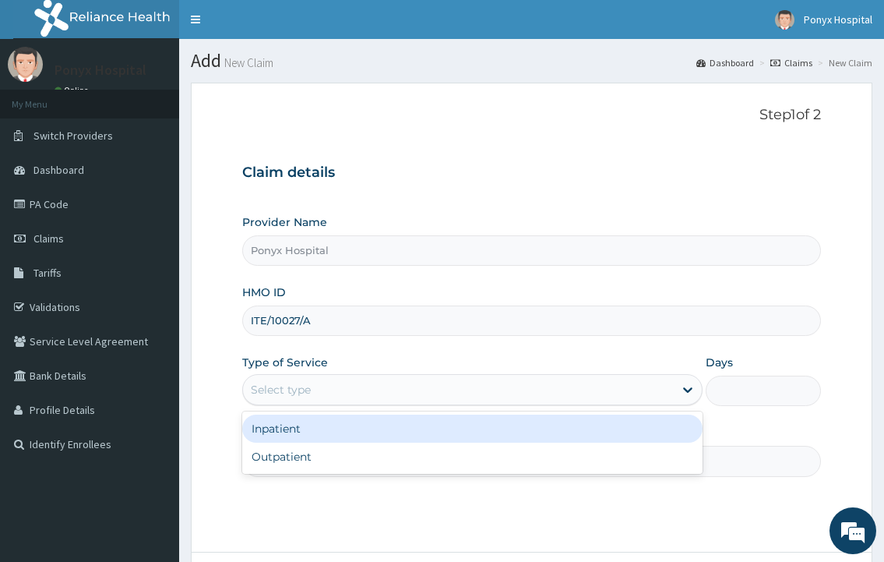
click at [333, 395] on div "Select type" at bounding box center [458, 389] width 430 height 25
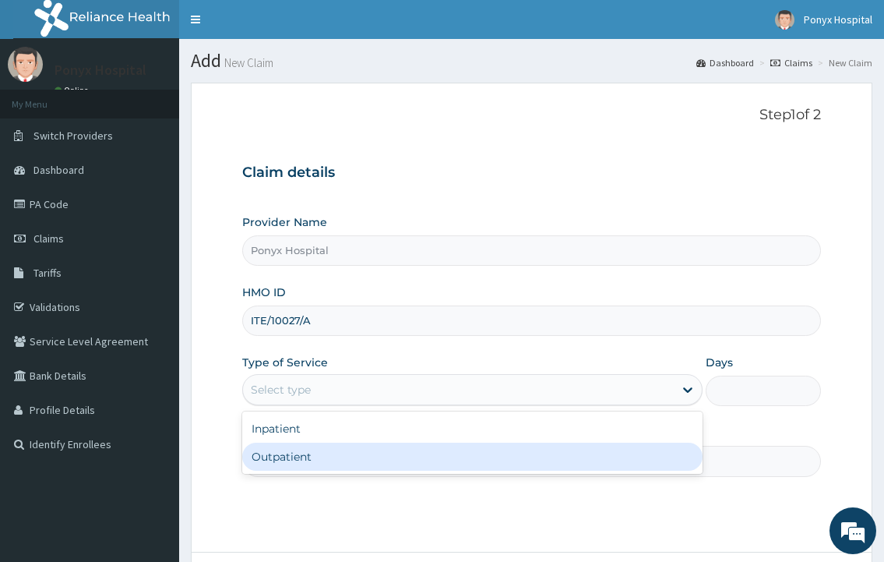
click at [306, 466] on div "Outpatient" at bounding box center [472, 457] width 460 height 28
type input "1"
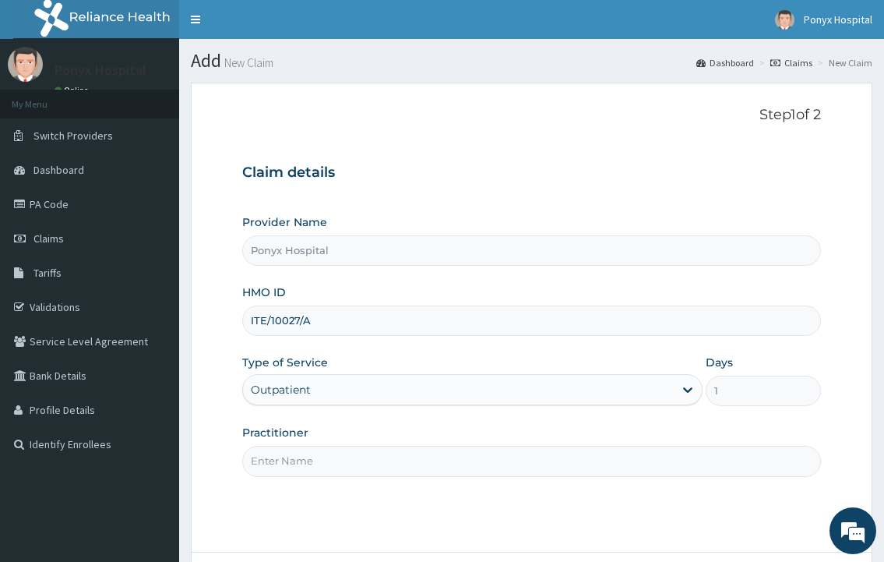
click at [306, 457] on input "Practitioner" at bounding box center [531, 461] width 578 height 30
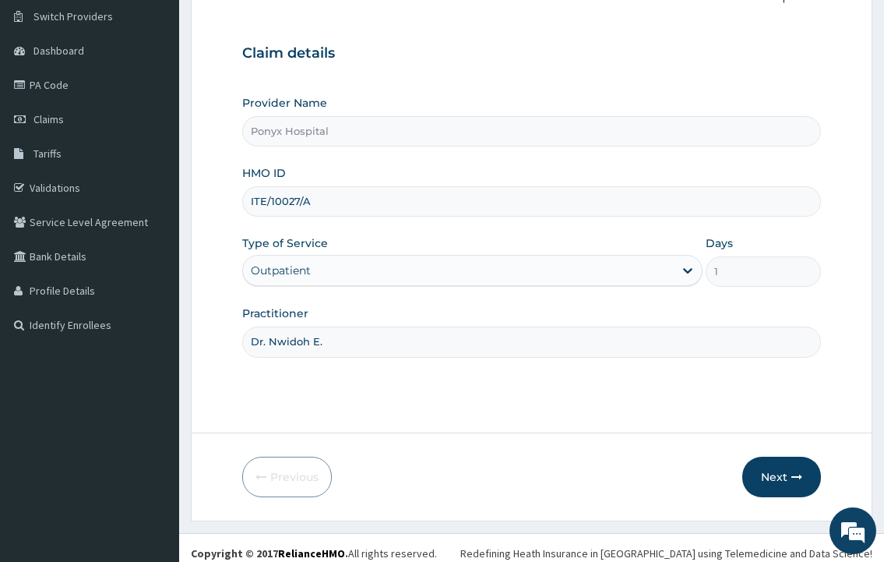
scroll to position [130, 0]
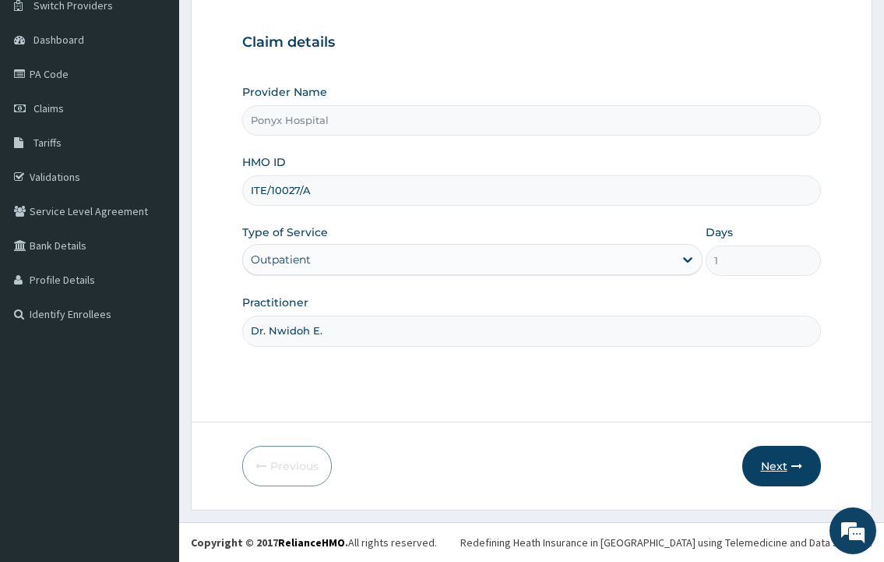
type input "Dr. Nwidoh E."
click at [770, 446] on button "Next" at bounding box center [782, 466] width 79 height 41
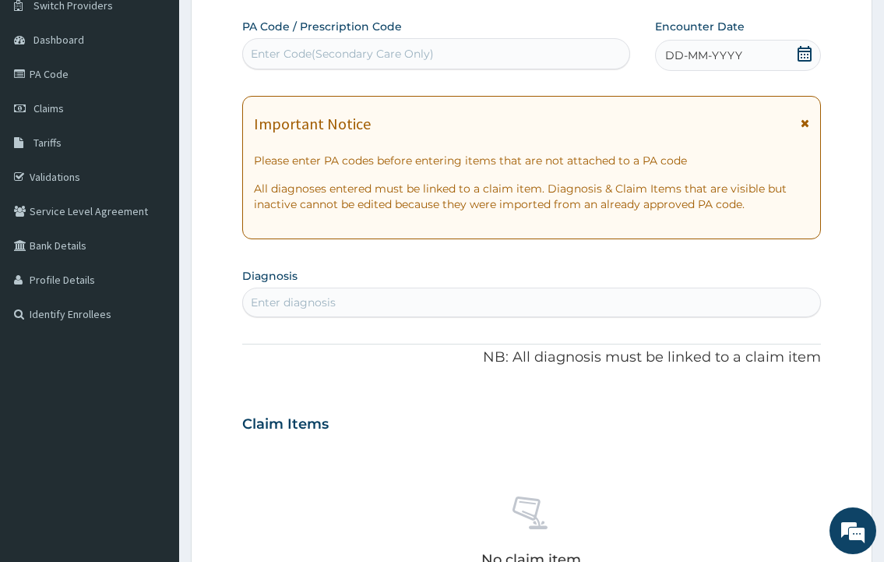
drag, startPoint x: 770, startPoint y: 446, endPoint x: 777, endPoint y: 457, distance: 13.6
click at [777, 457] on div "No claim item" at bounding box center [531, 534] width 578 height 179
click at [299, 55] on div "Enter Code(Secondary Care Only)" at bounding box center [342, 54] width 183 height 16
type input "PA/42C4AE"
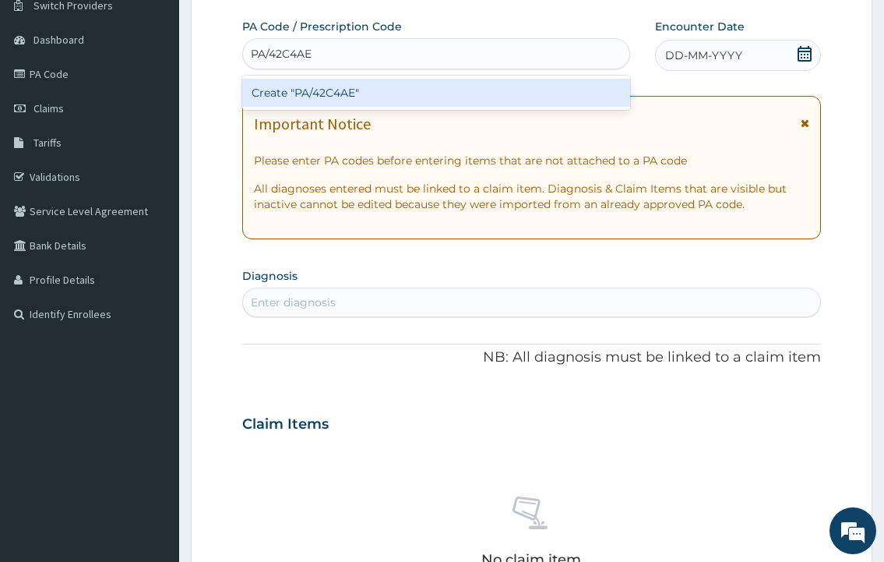
click at [308, 96] on div "Create "PA/42C4AE"" at bounding box center [435, 93] width 387 height 28
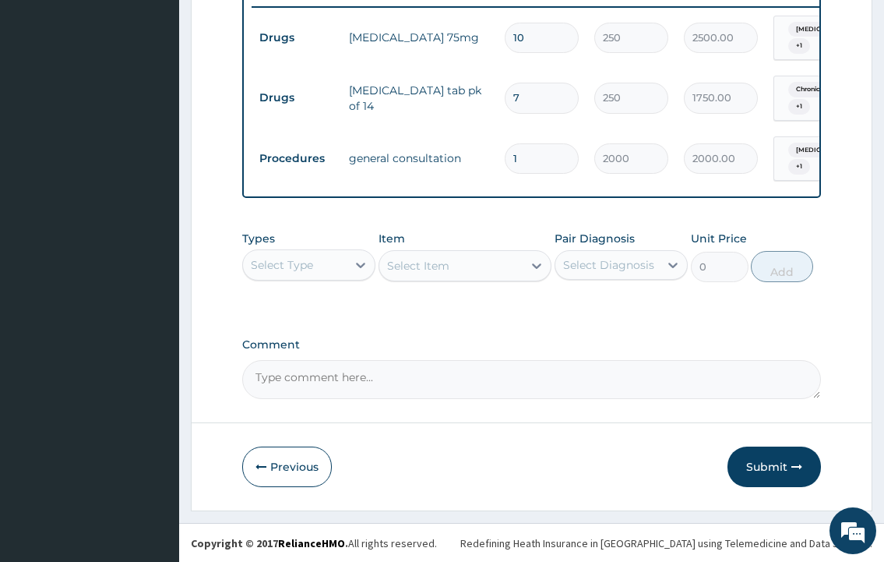
scroll to position [615, 0]
click at [790, 477] on button "Submit" at bounding box center [775, 466] width 94 height 41
